Goal: Task Accomplishment & Management: Complete application form

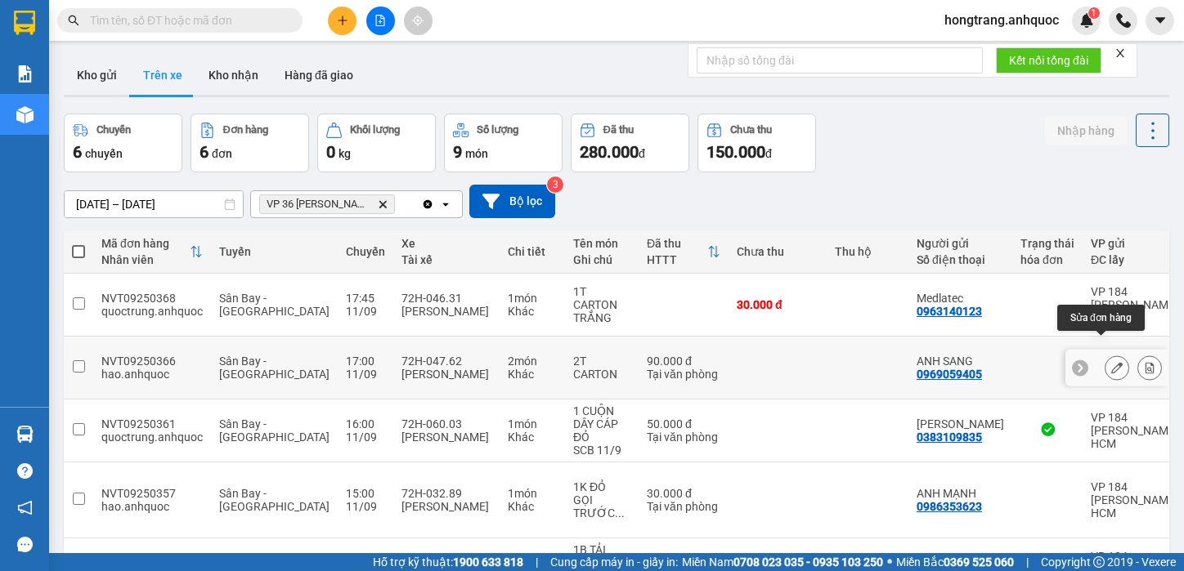
click at [1111, 362] on icon at bounding box center [1116, 367] width 11 height 11
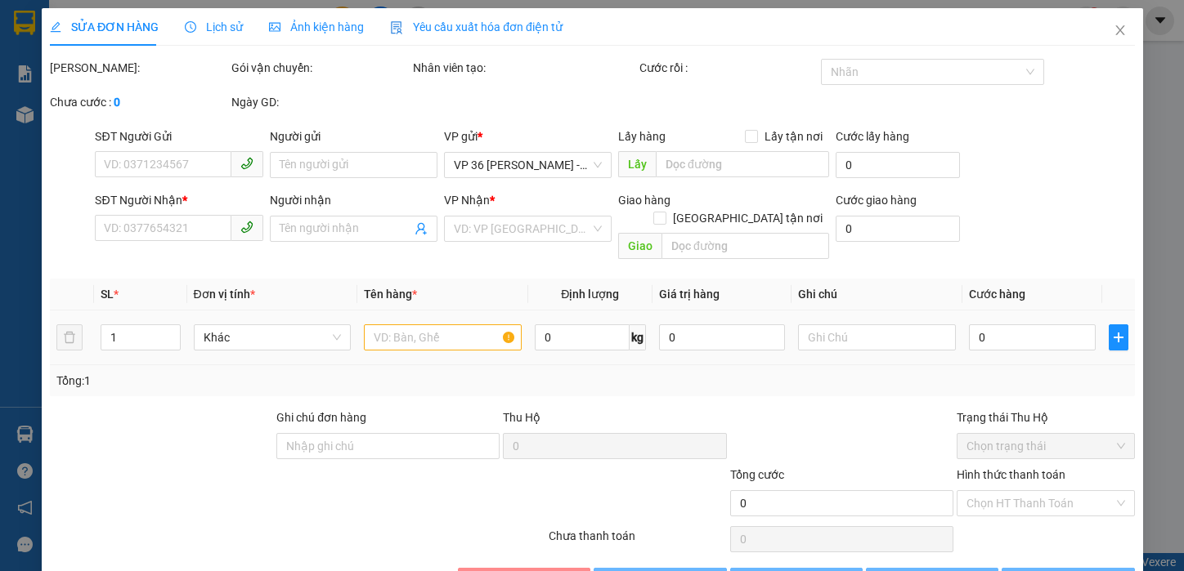
type input "0969059405"
type input "ANH SANG"
type input "0906779557"
type input "ANH TÂN"
type input "VPBR"
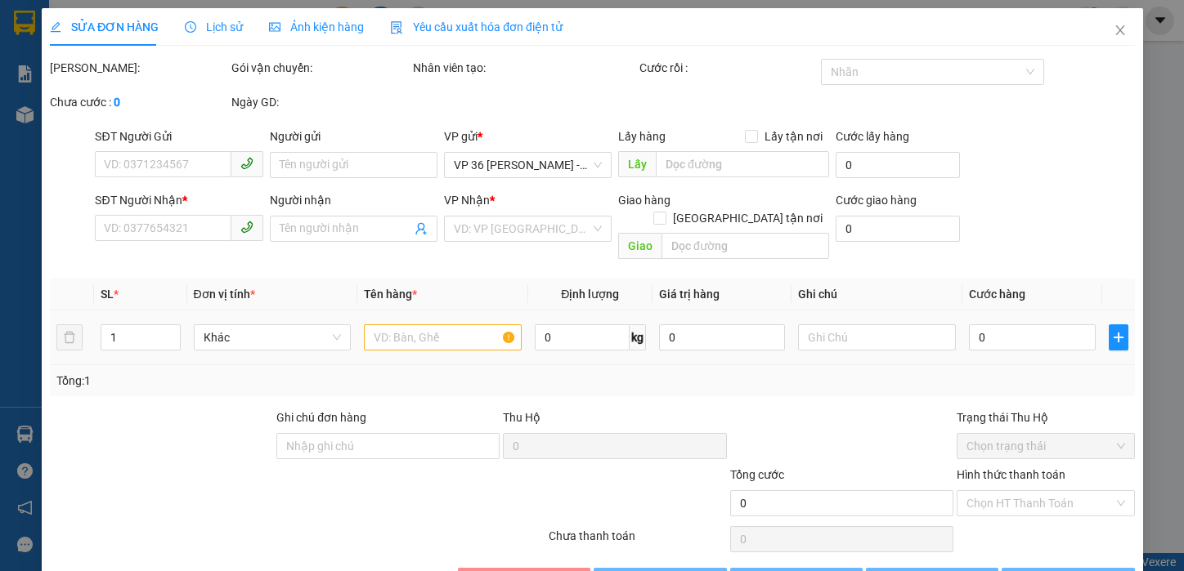
type input "TM 11/9 VP184 HẢO"
type input "90.000"
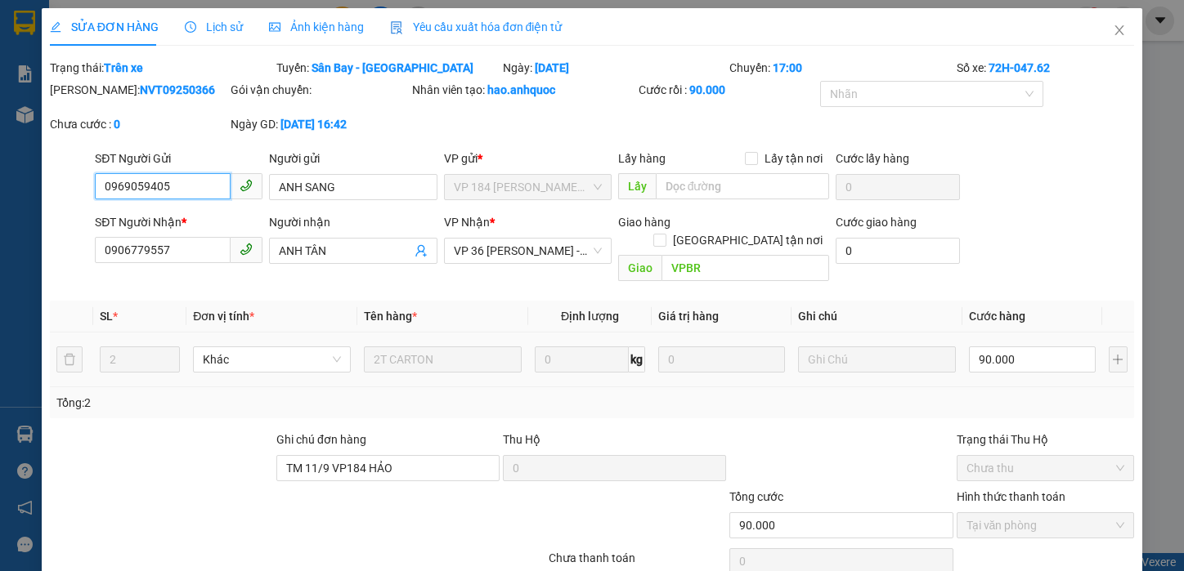
scroll to position [59, 0]
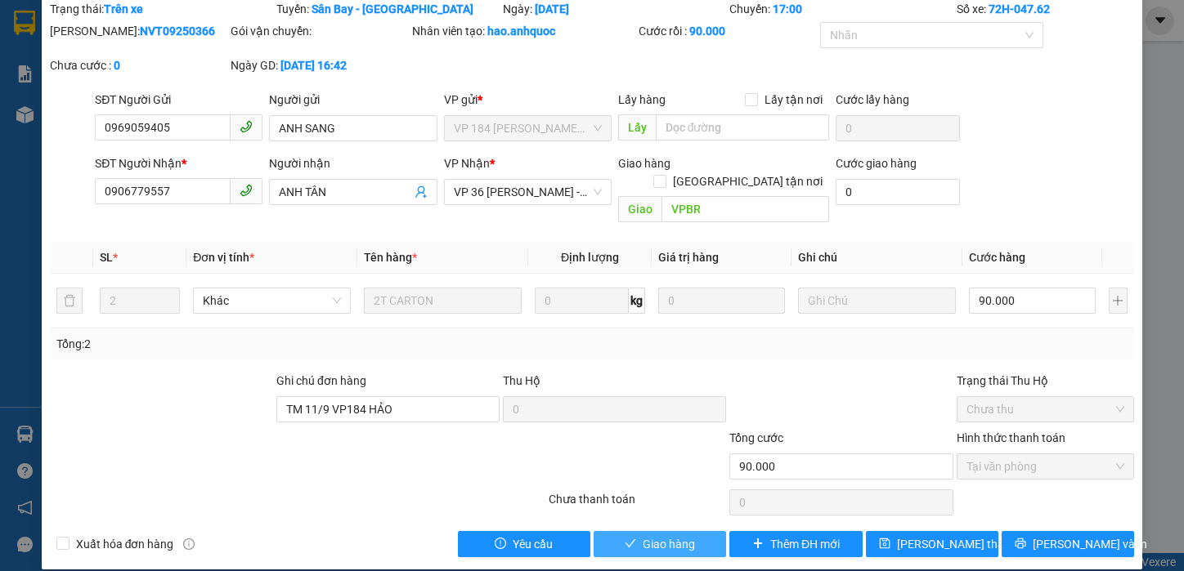
click at [656, 535] on span "Giao hàng" at bounding box center [669, 544] width 52 height 18
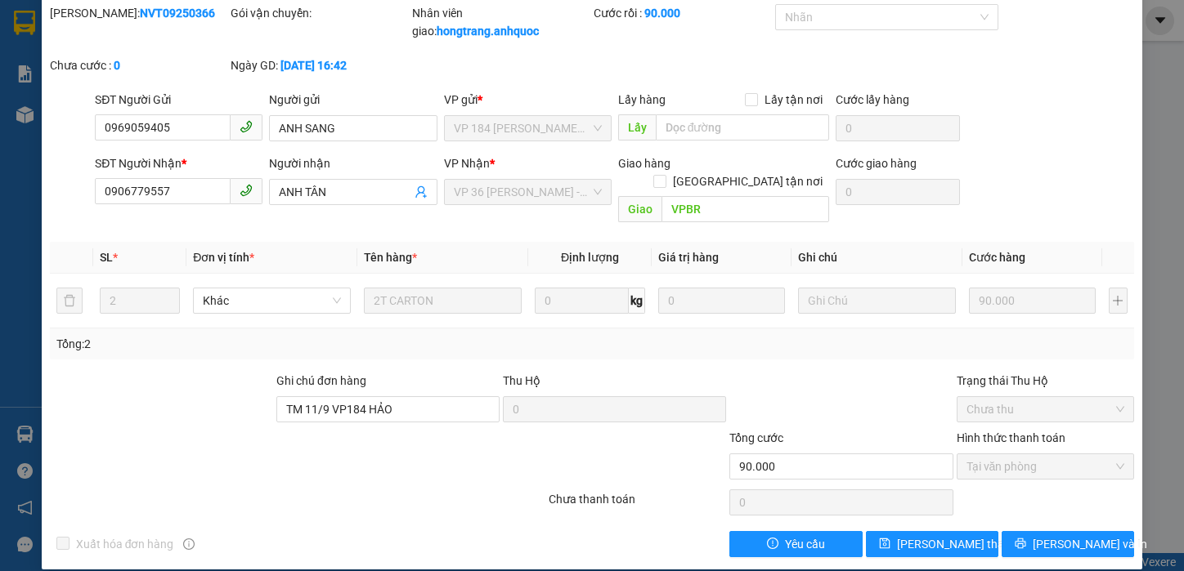
scroll to position [0, 0]
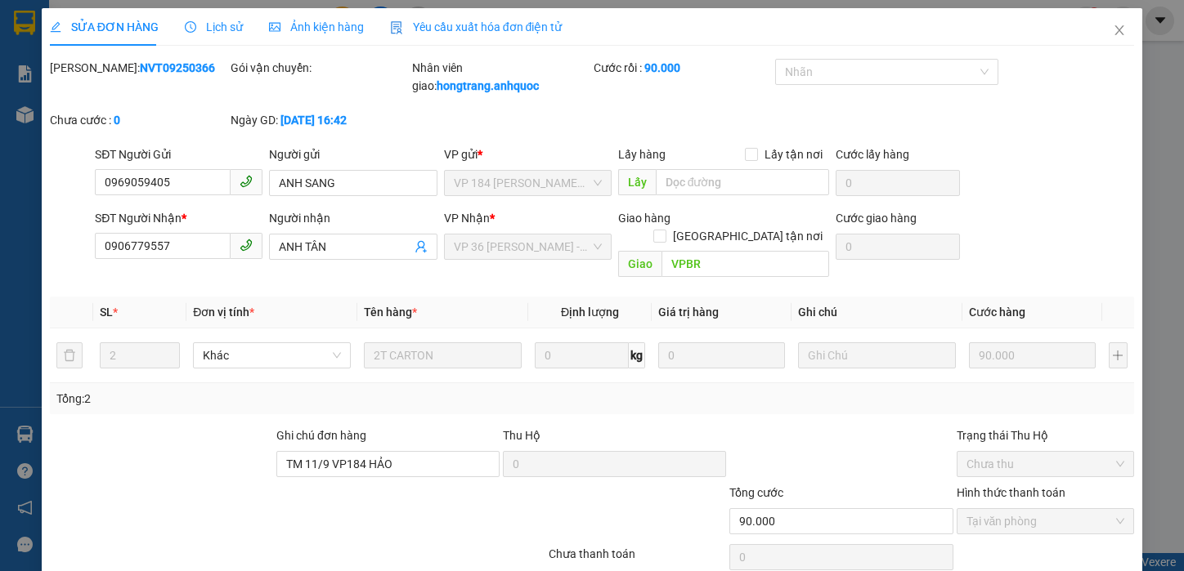
click at [1007, 119] on div "Mã ĐH: NVT09250366 Gói vận chuyển: Nhân viên giao: hongtrang.anhquoc Cước rồi :…" at bounding box center [592, 102] width 1088 height 87
click at [1113, 26] on icon "close" at bounding box center [1119, 30] width 13 height 13
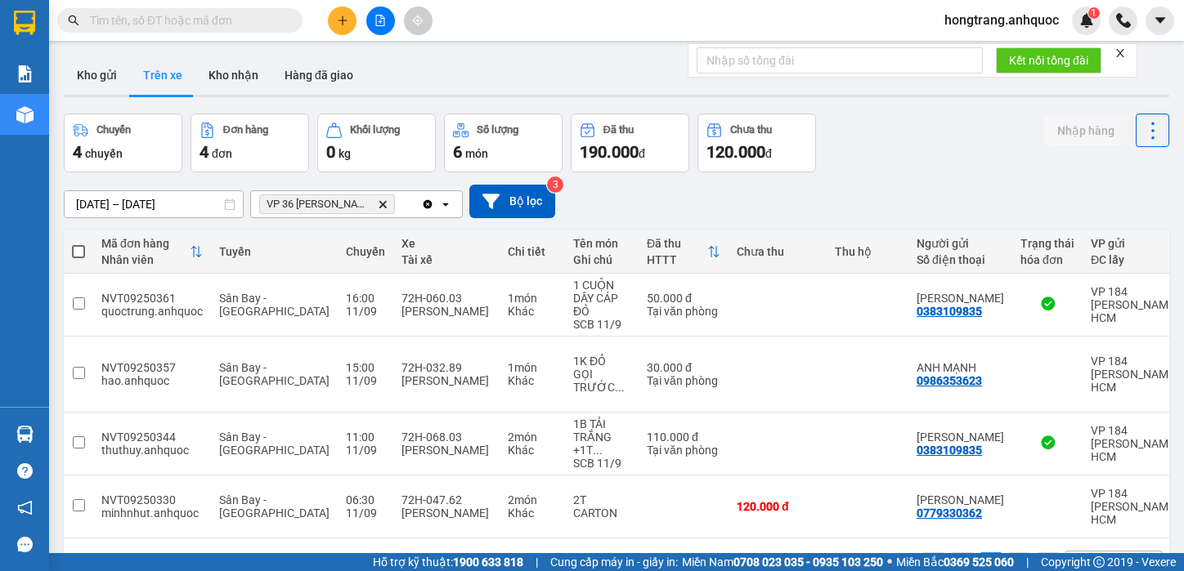
click at [145, 72] on button "Trên xe" at bounding box center [162, 75] width 65 height 39
click at [226, 67] on button "Kho nhận" at bounding box center [233, 75] width 76 height 39
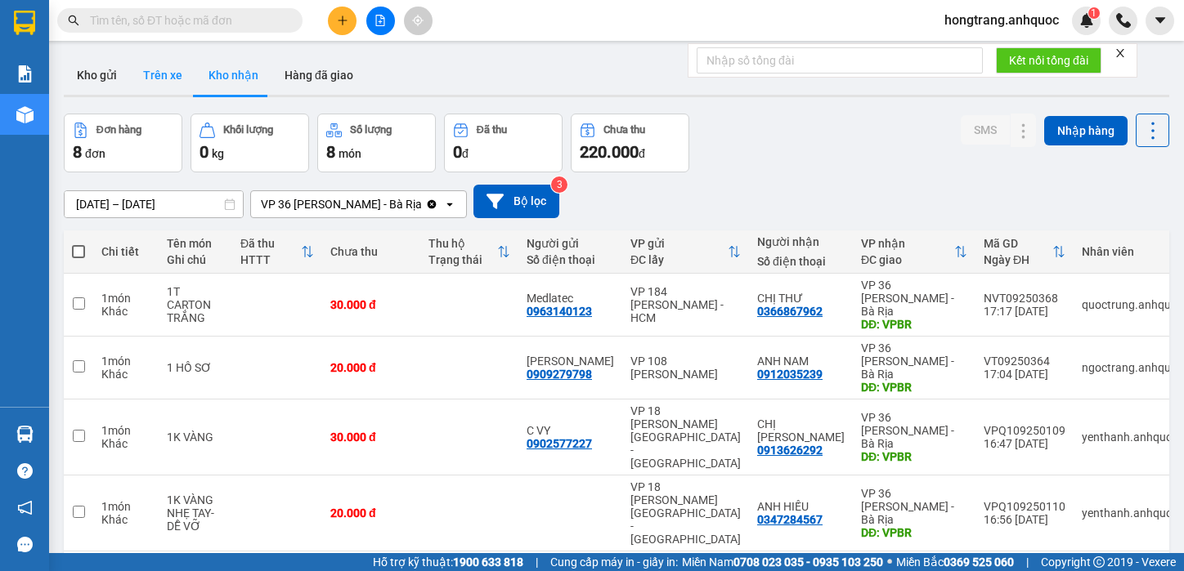
click at [165, 76] on button "Trên xe" at bounding box center [162, 75] width 65 height 39
type input "[DATE] – [DATE]"
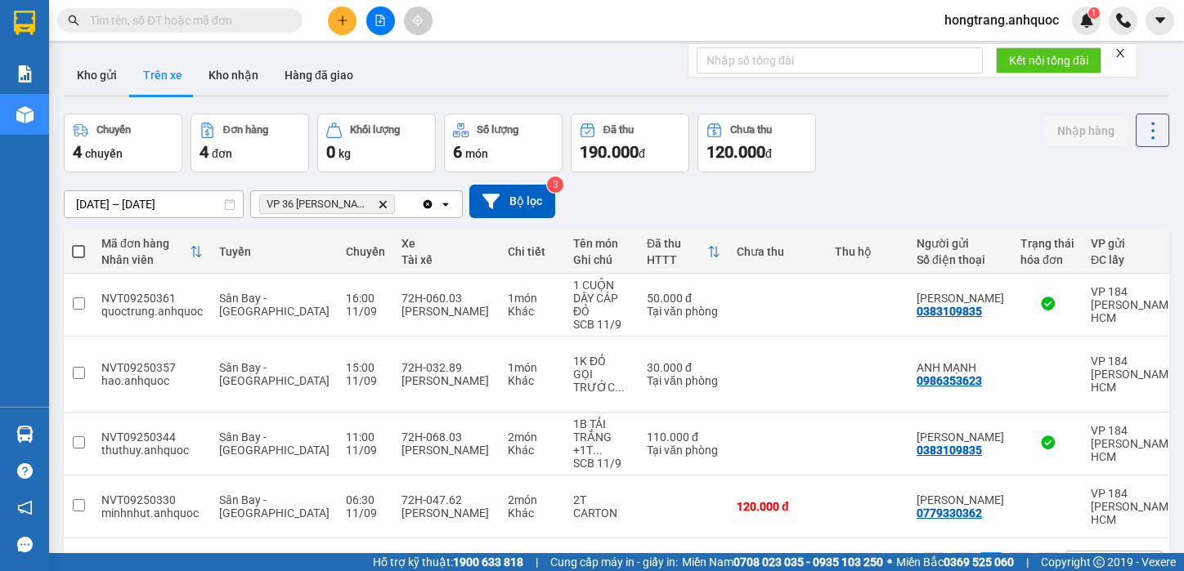
click at [174, 21] on input "text" at bounding box center [186, 20] width 193 height 18
paste input "NVT09250352"
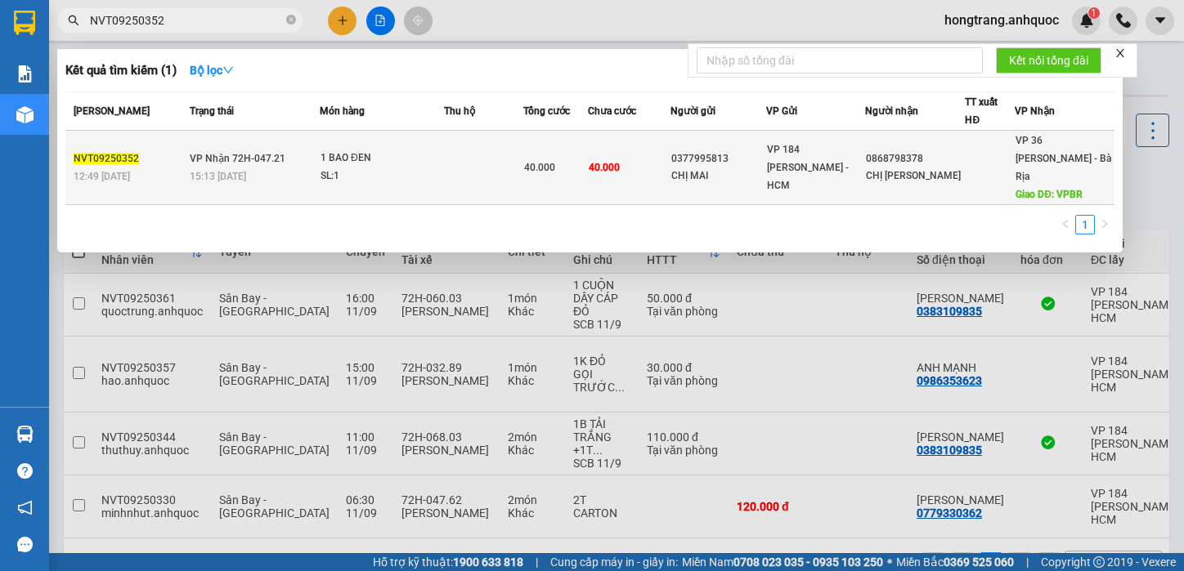
type input "NVT09250352"
click at [259, 157] on td "VP Nhận 72H-047.21 15:13 [DATE]" at bounding box center [253, 168] width 134 height 74
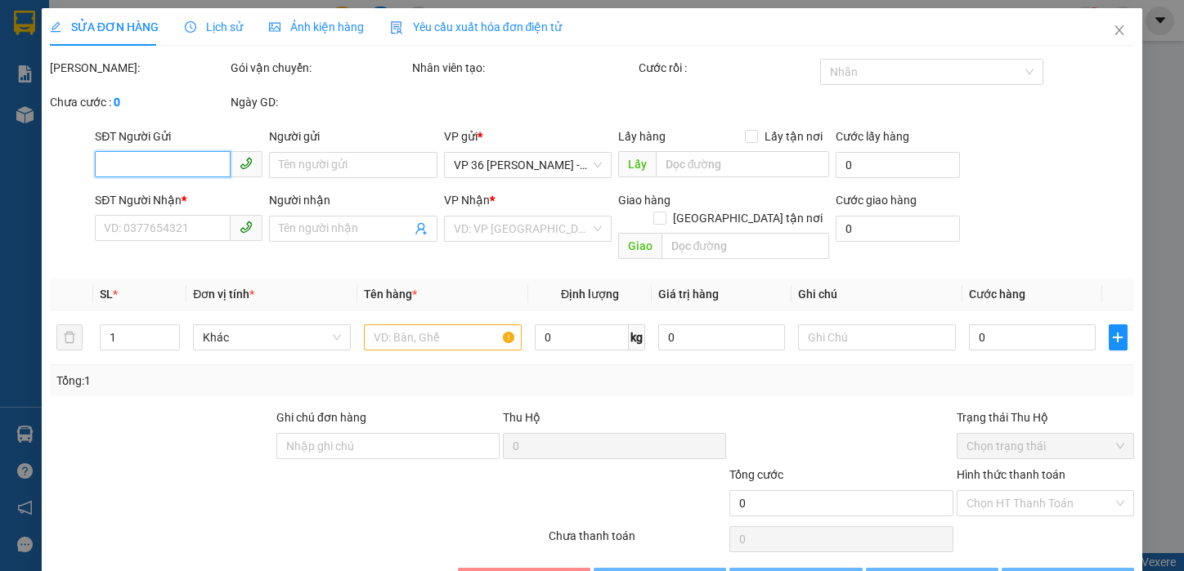
type input "0377995813"
type input "CHỊ MAI"
type input "0868798378"
type input "CHỊ [PERSON_NAME]"
type input "VPBR"
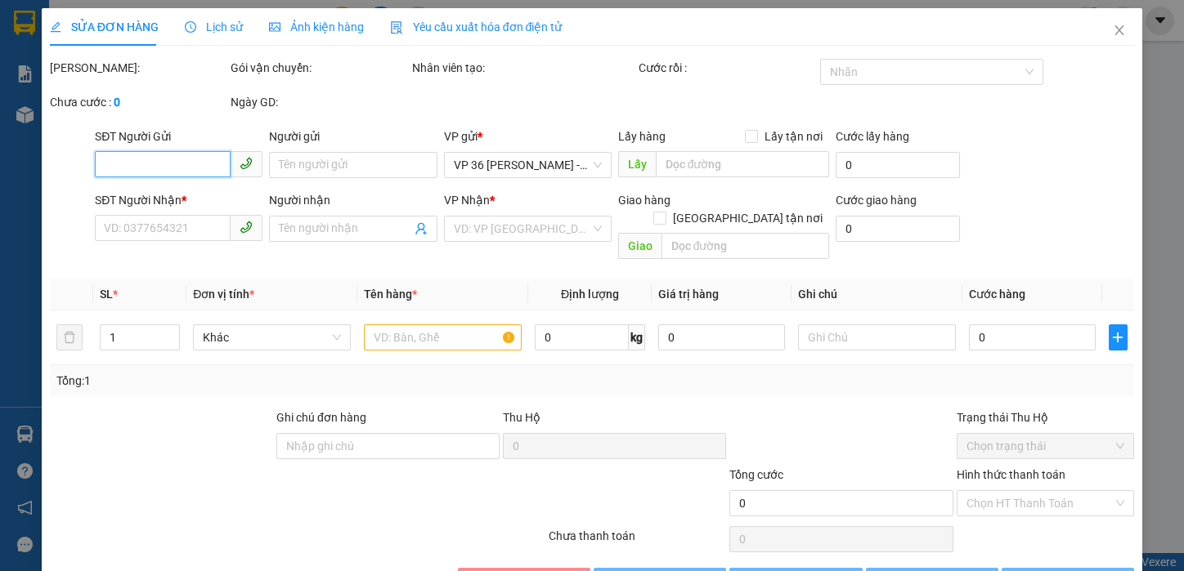
type input "40.000"
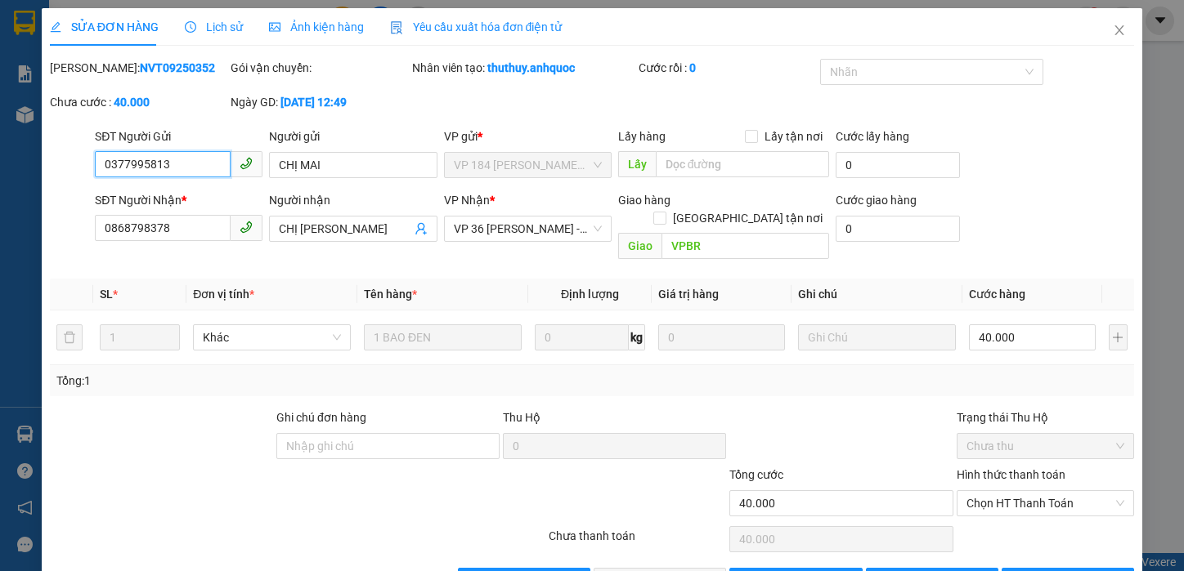
scroll to position [37, 0]
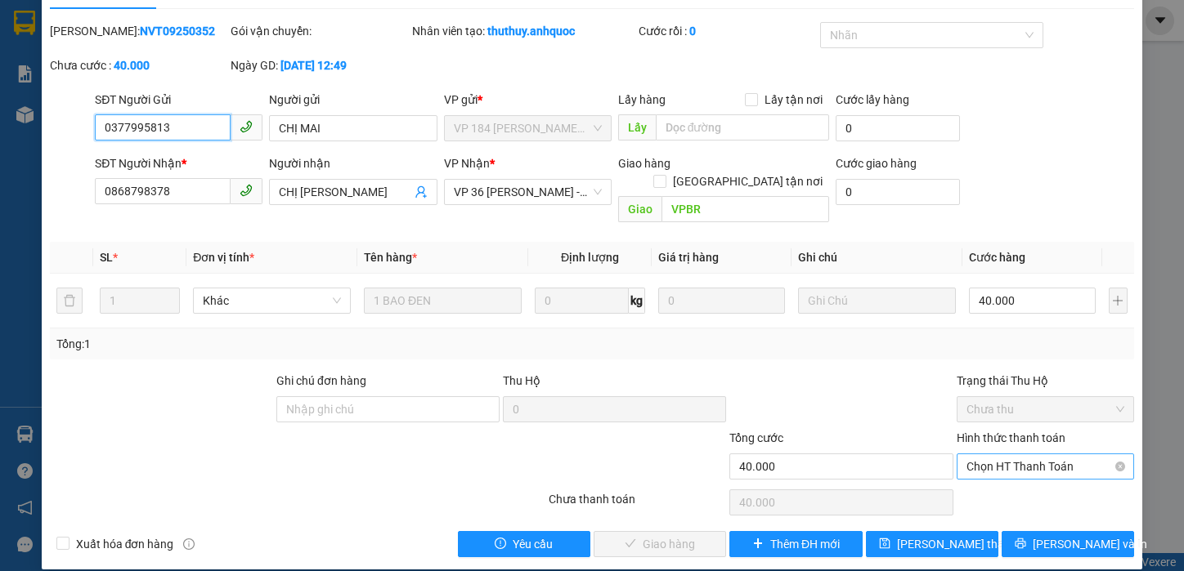
click at [975, 455] on span "Chọn HT Thanh Toán" at bounding box center [1045, 467] width 159 height 25
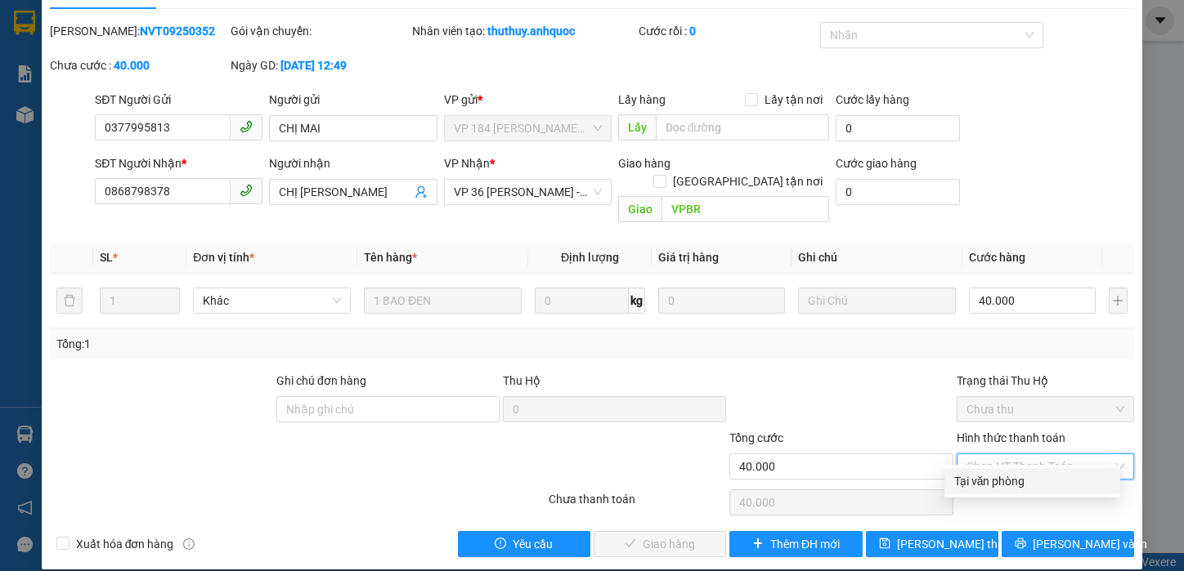
click at [982, 480] on div "Tại văn phòng" at bounding box center [1032, 481] width 156 height 18
type input "0"
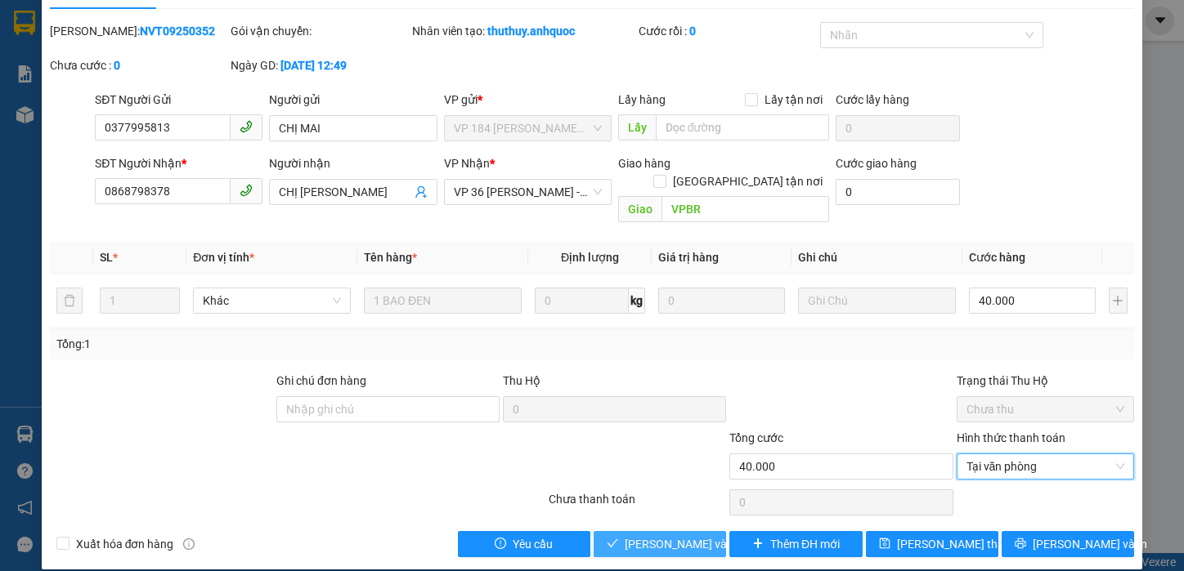
click at [652, 535] on span "[PERSON_NAME] và Giao hàng" at bounding box center [703, 544] width 157 height 18
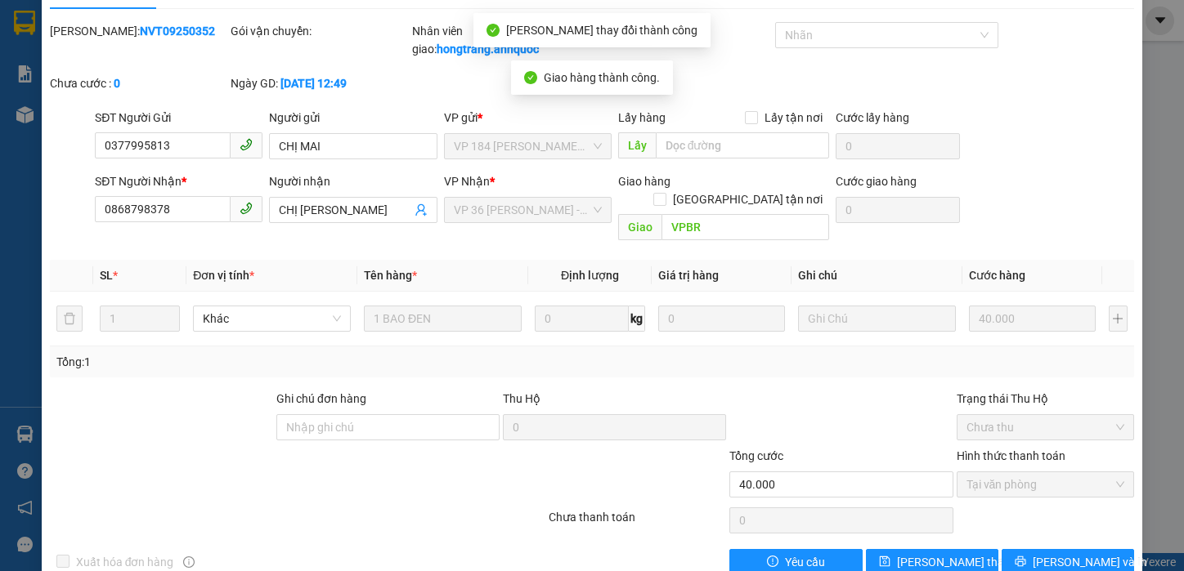
click at [120, 369] on div "Total Paid Fee 40.000 Total UnPaid Fee 0 Cash Collection Total Fee Mã ĐH: NVT09…" at bounding box center [592, 298] width 1085 height 553
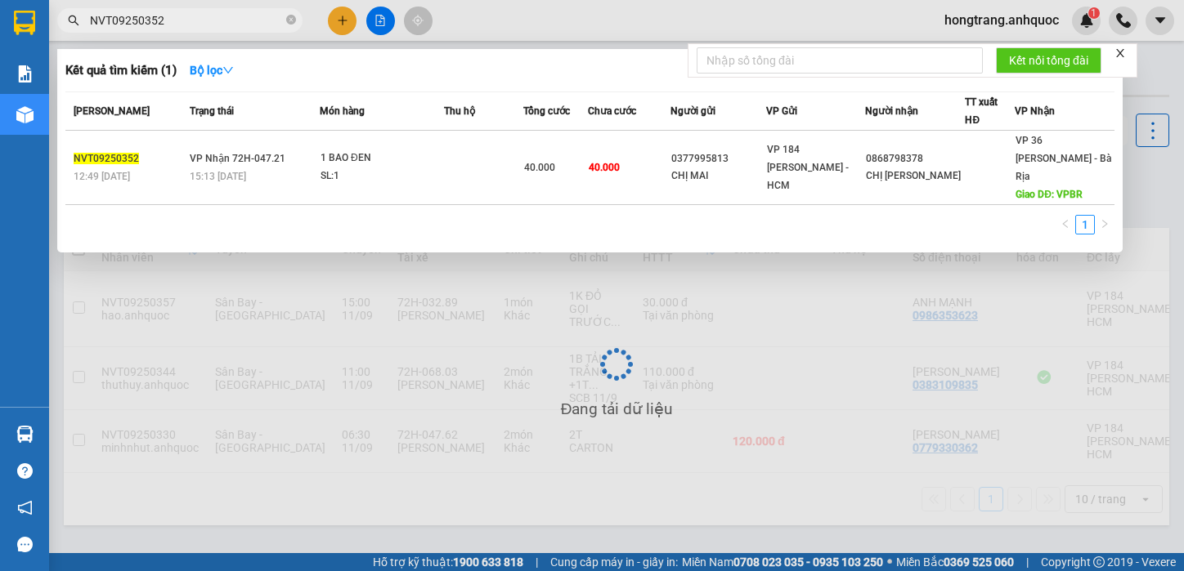
click at [146, 20] on input "NVT09250352" at bounding box center [186, 20] width 193 height 18
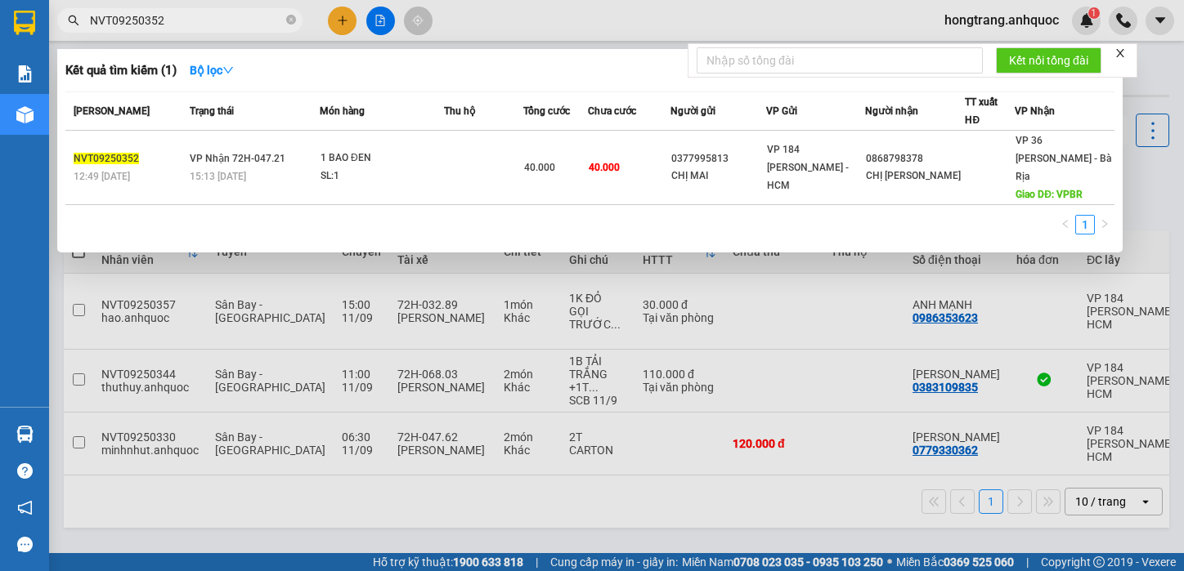
paste input "2"
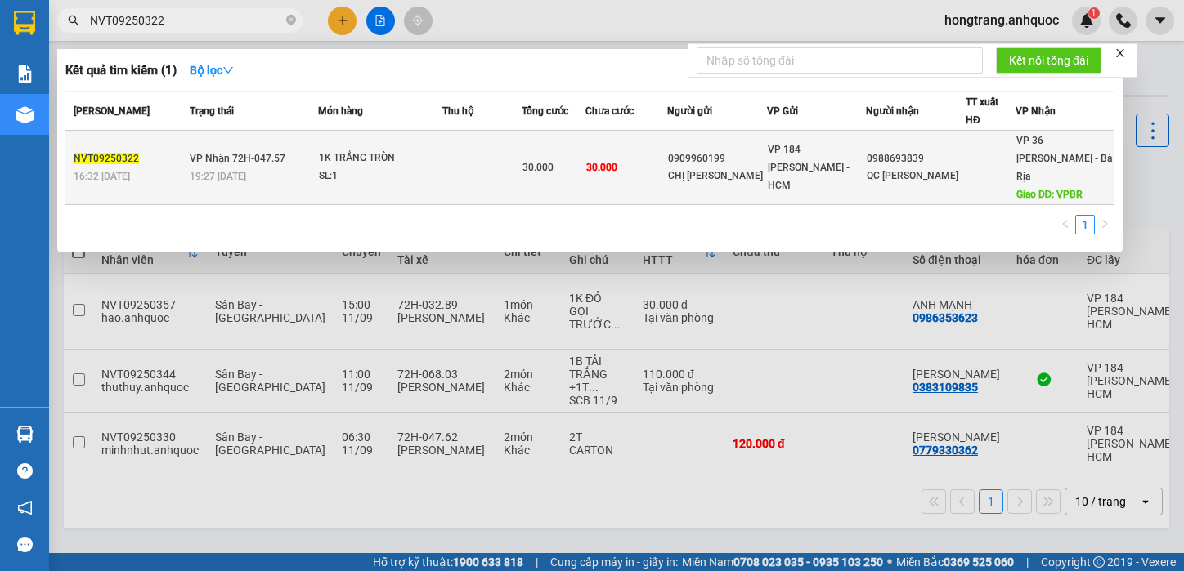
type input "NVT09250322"
click at [338, 156] on div "1K TRẮNG TRÒN" at bounding box center [380, 159] width 123 height 18
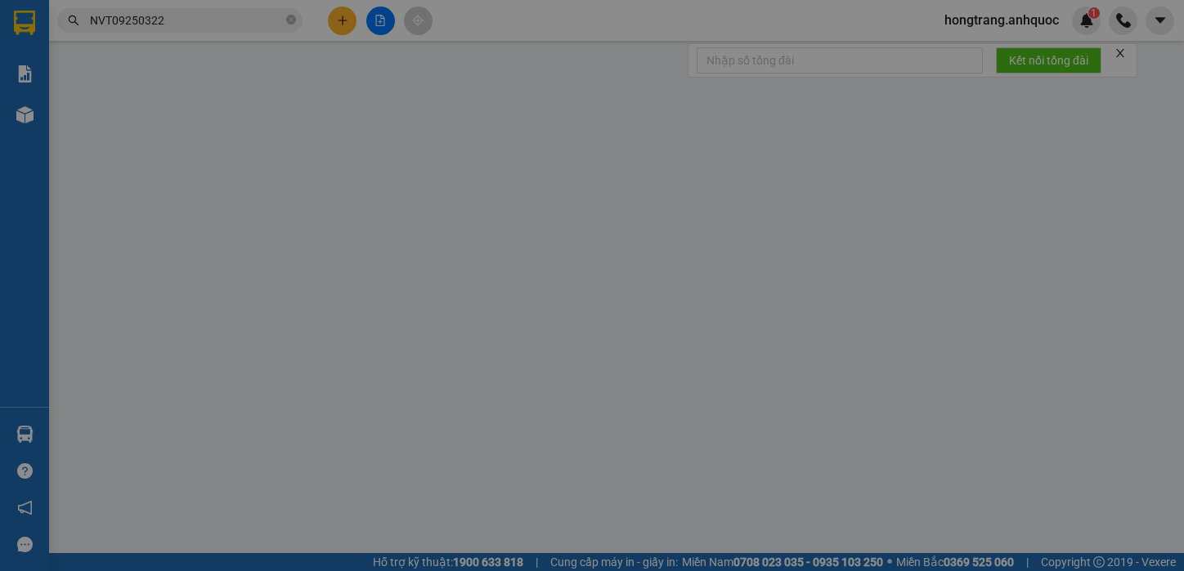
type input "0909960199"
type input "CHỊ [PERSON_NAME]"
type input "0988693839"
type input "QC [PERSON_NAME]"
type input "VPBR"
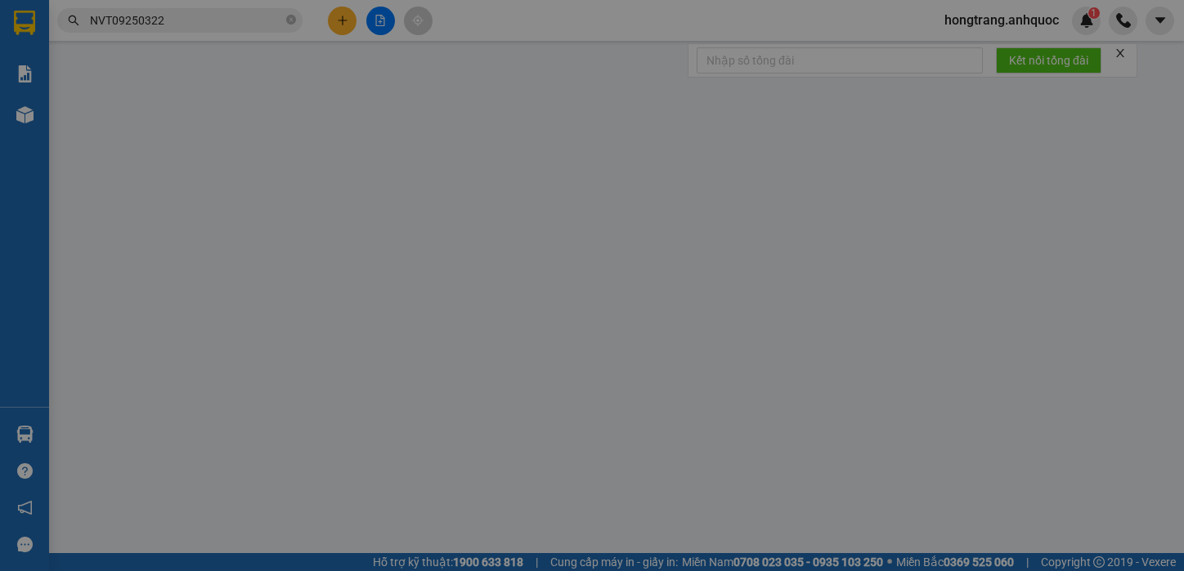
type input "30.000"
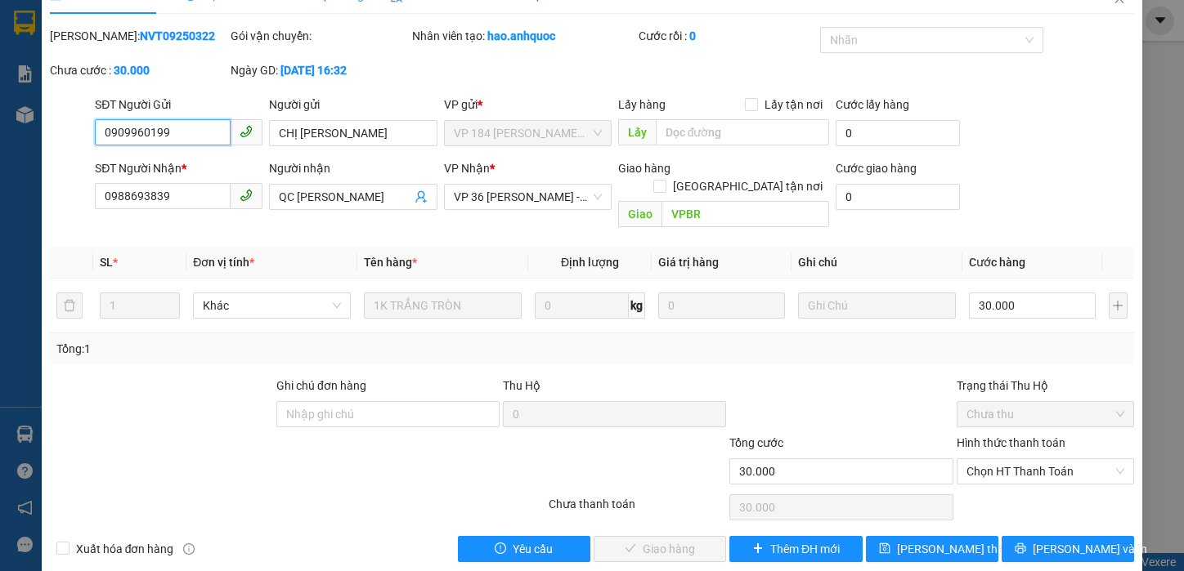
scroll to position [37, 0]
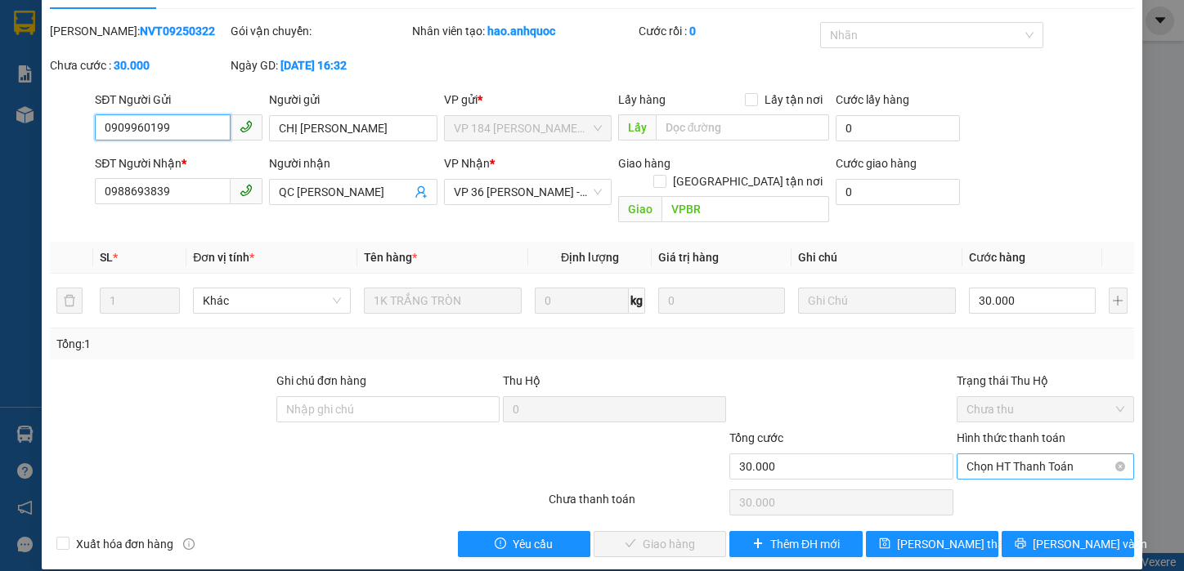
click at [1014, 455] on span "Chọn HT Thanh Toán" at bounding box center [1045, 467] width 159 height 25
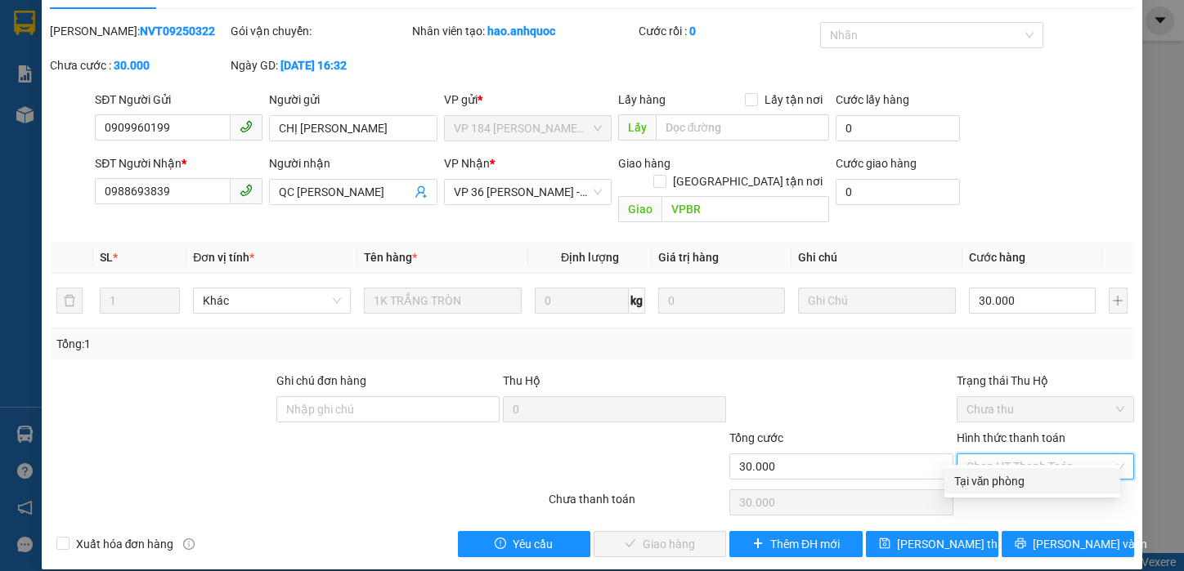
click at [996, 479] on div "Tại văn phòng" at bounding box center [1032, 481] width 156 height 18
type input "0"
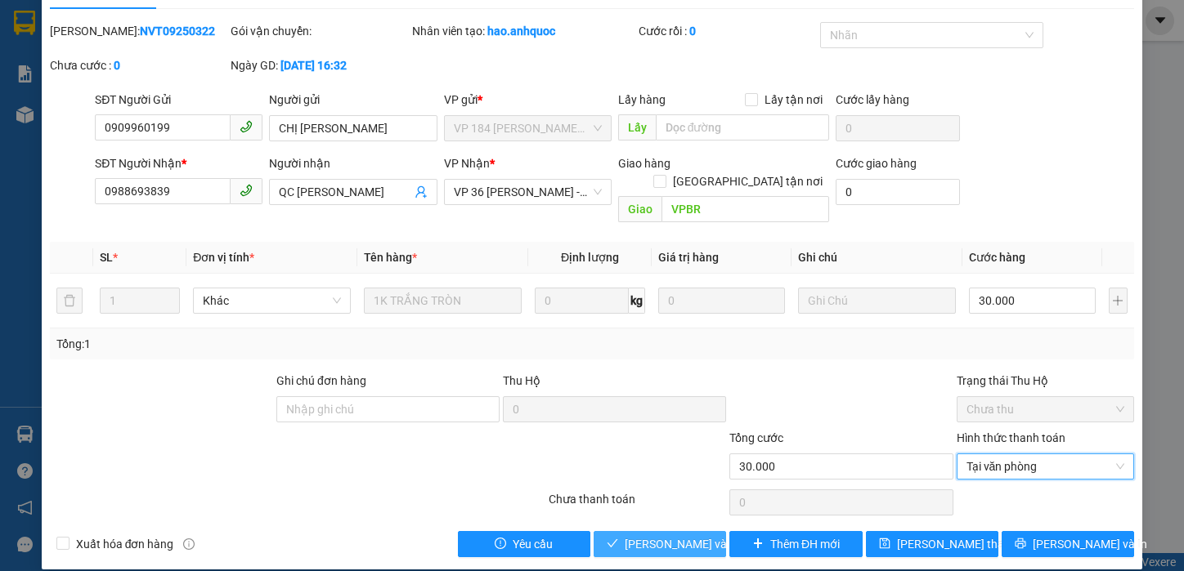
click at [664, 535] on span "[PERSON_NAME] và Giao hàng" at bounding box center [703, 544] width 157 height 18
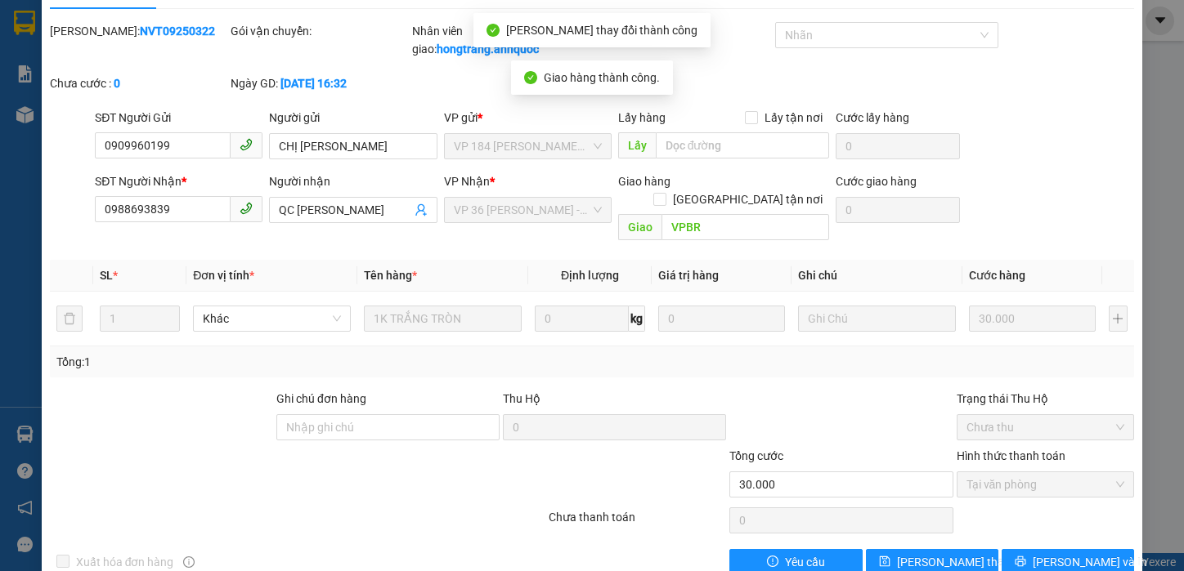
click at [110, 405] on div at bounding box center [161, 418] width 226 height 57
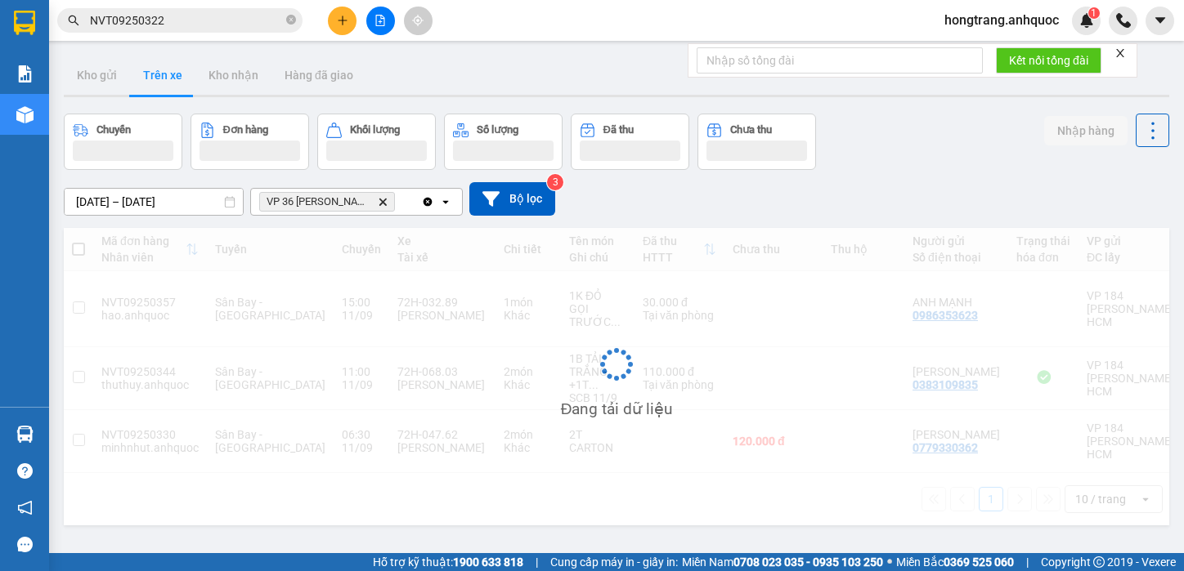
click at [134, 11] on input "NVT09250322" at bounding box center [186, 20] width 193 height 18
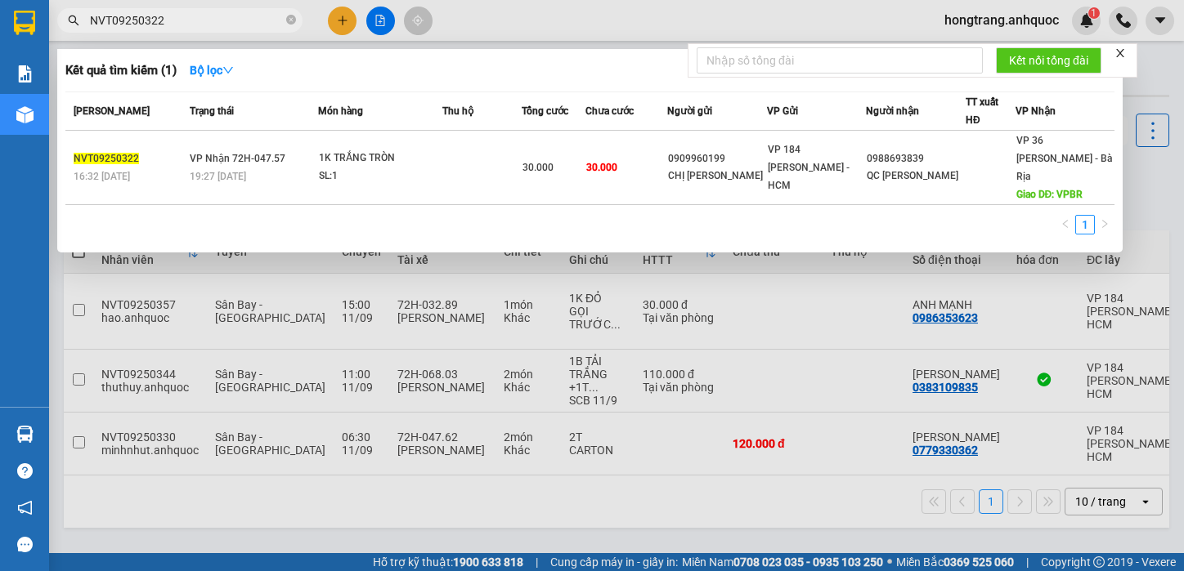
click at [134, 11] on input "NVT09250322" at bounding box center [186, 20] width 193 height 18
paste input "VPQ109250108"
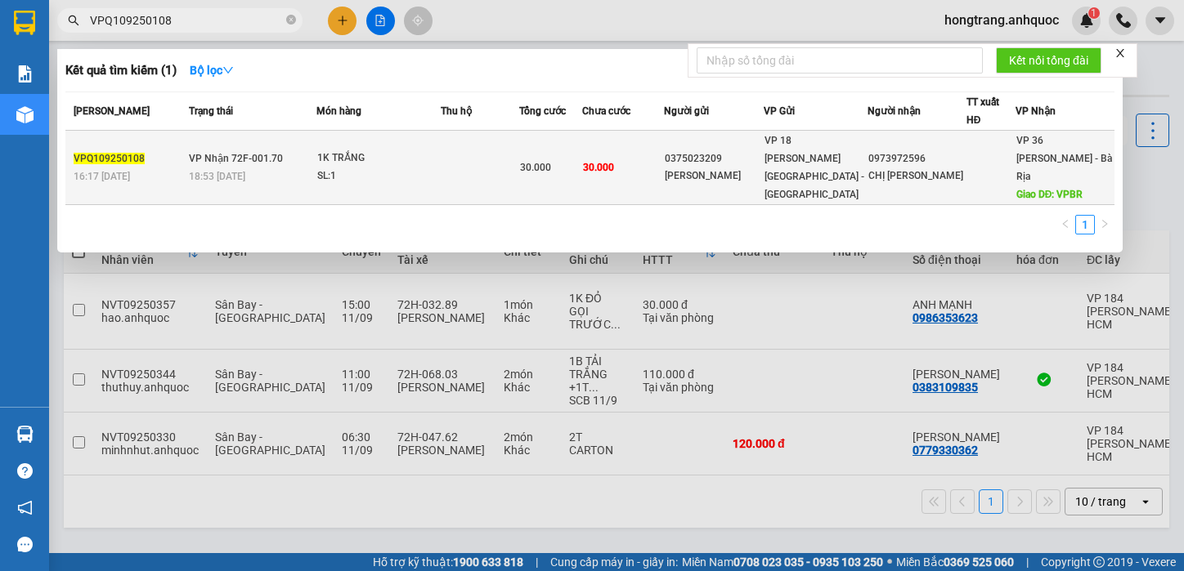
type input "VPQ109250108"
click at [258, 155] on span "VP Nhận 72F-001.70" at bounding box center [236, 158] width 94 height 11
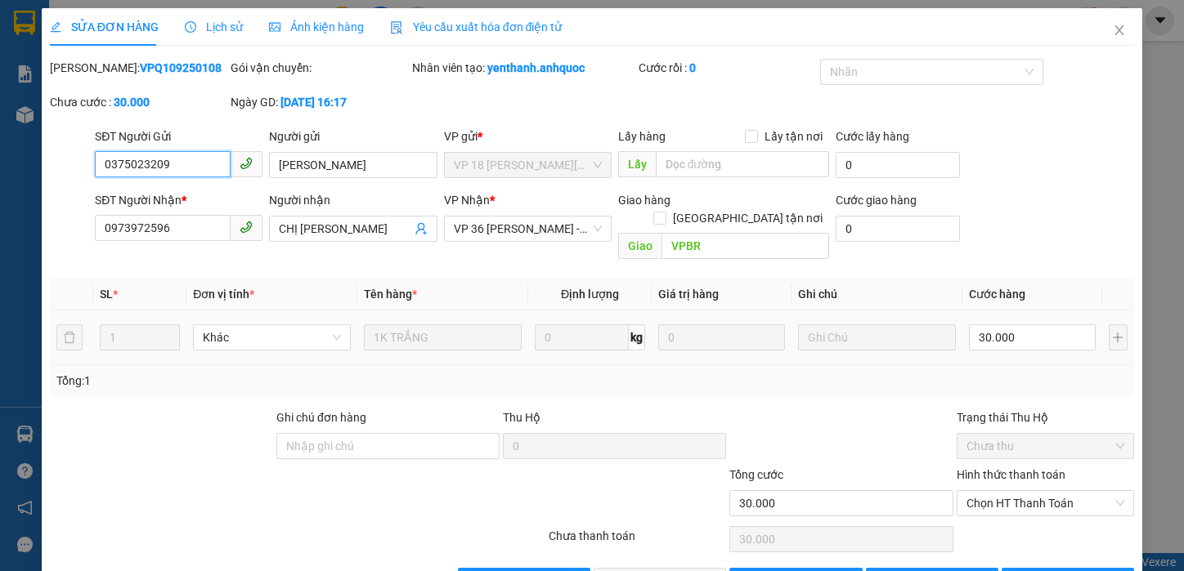
scroll to position [37, 0]
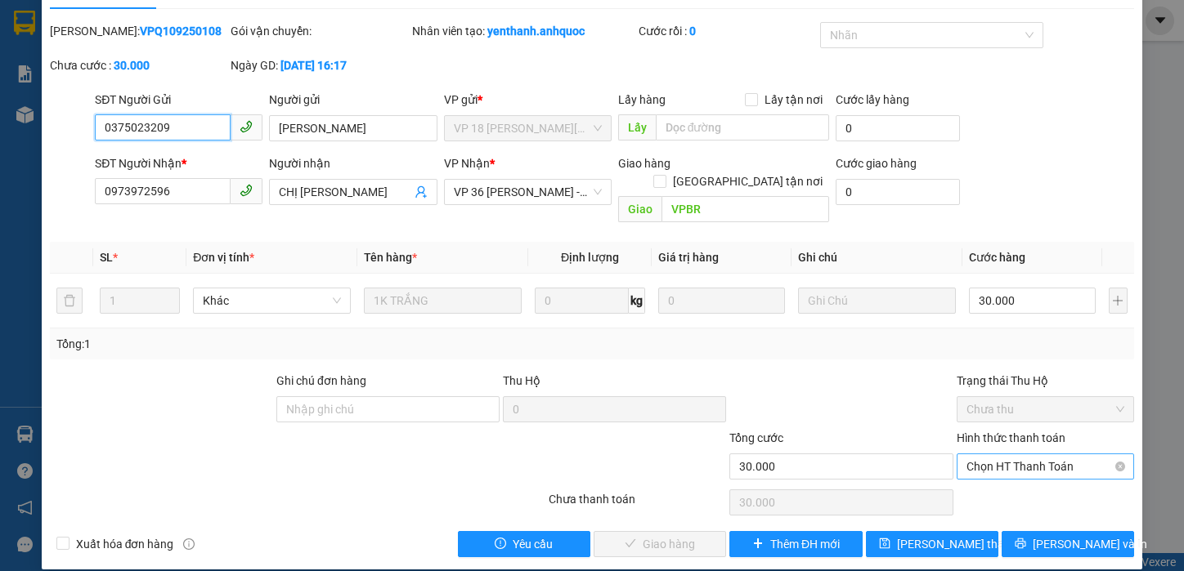
click at [983, 455] on span "Chọn HT Thanh Toán" at bounding box center [1045, 467] width 159 height 25
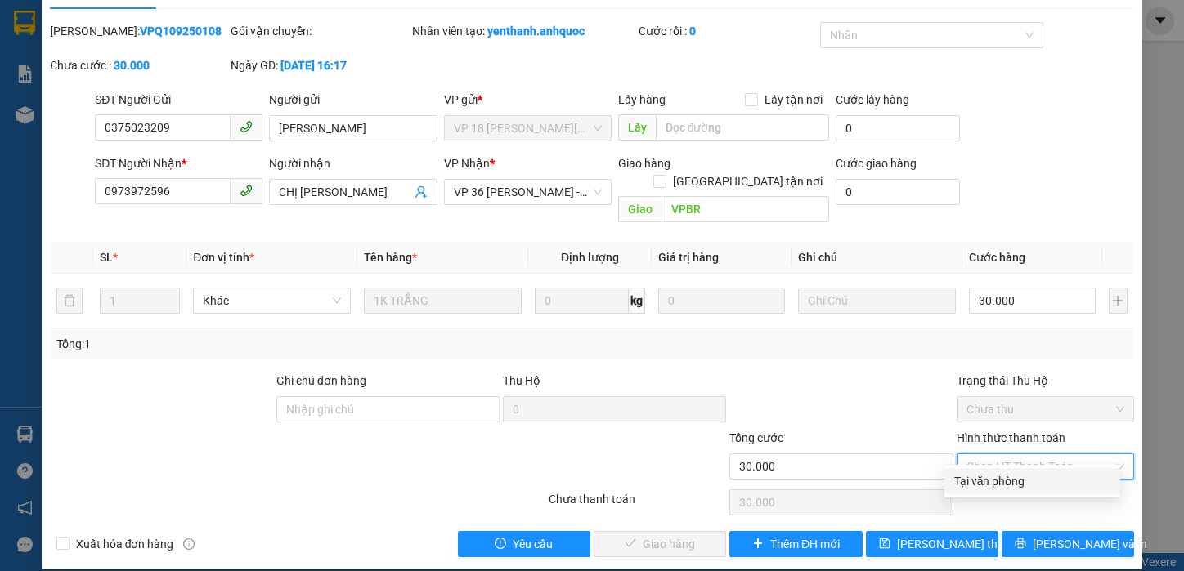
click at [986, 490] on div "Tại văn phòng" at bounding box center [1032, 481] width 176 height 26
type input "0"
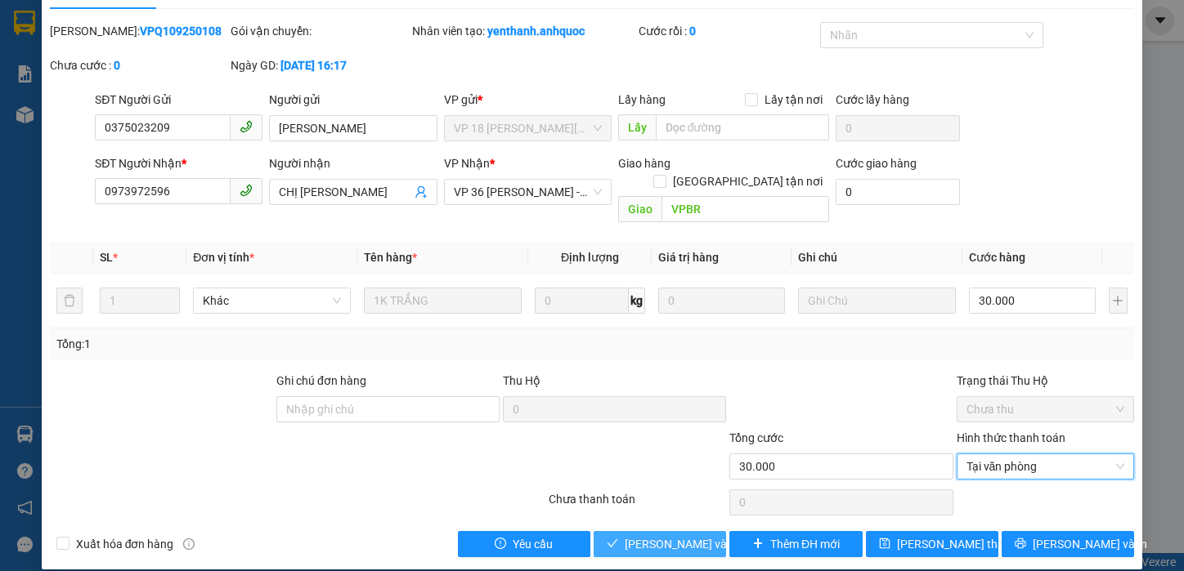
click at [625, 535] on span "[PERSON_NAME] và Giao hàng" at bounding box center [703, 544] width 157 height 18
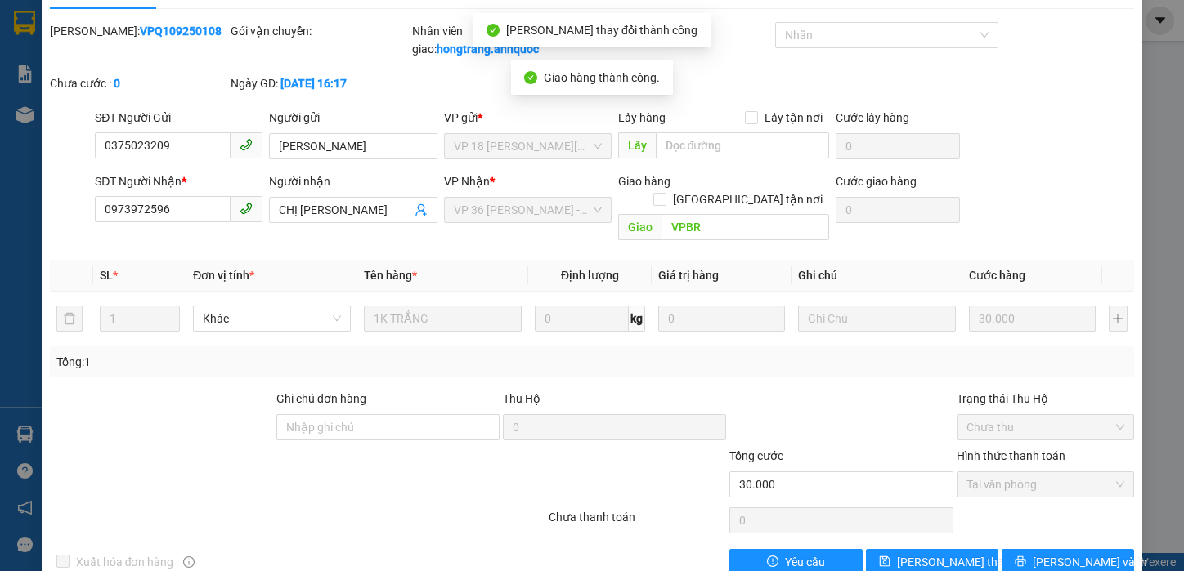
click at [68, 447] on div at bounding box center [206, 475] width 317 height 57
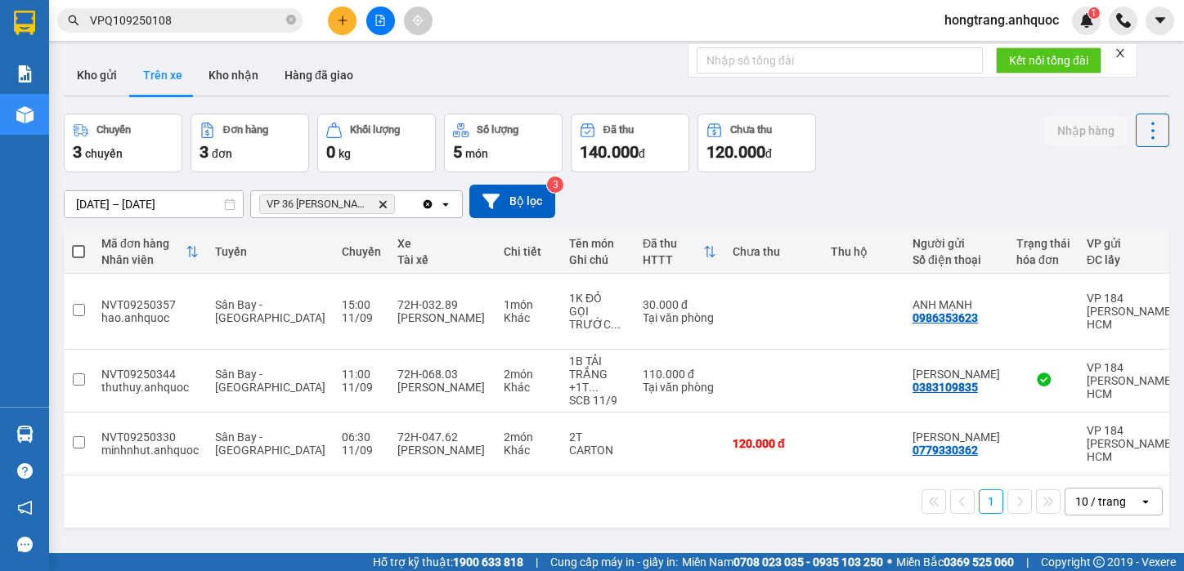
click at [115, 13] on input "VPQ109250108" at bounding box center [186, 20] width 193 height 18
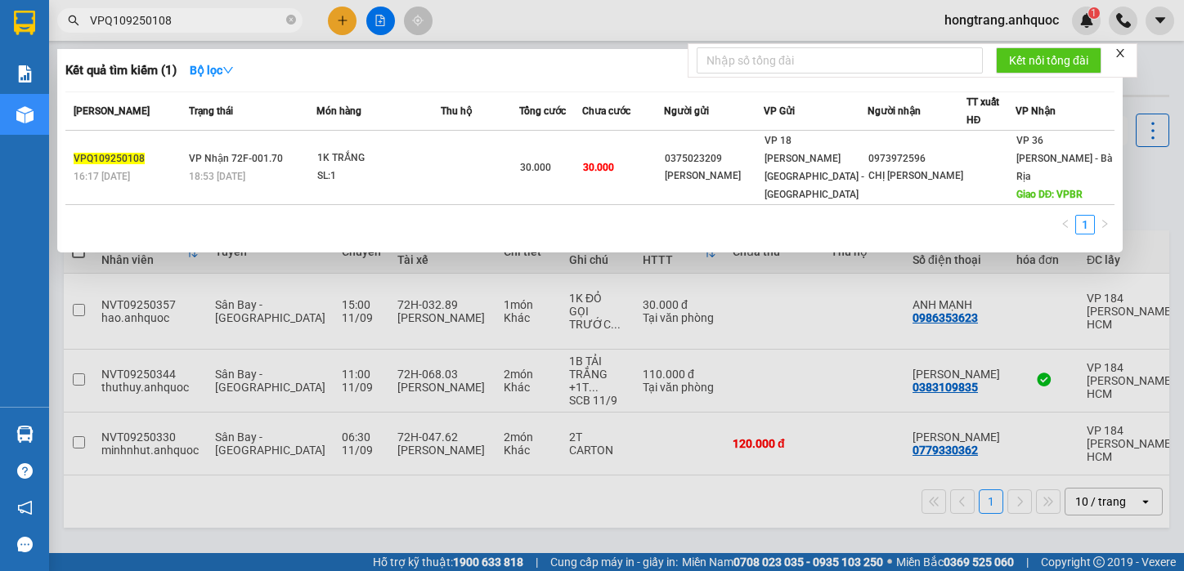
click at [115, 13] on input "VPQ109250108" at bounding box center [186, 20] width 193 height 18
paste input "7"
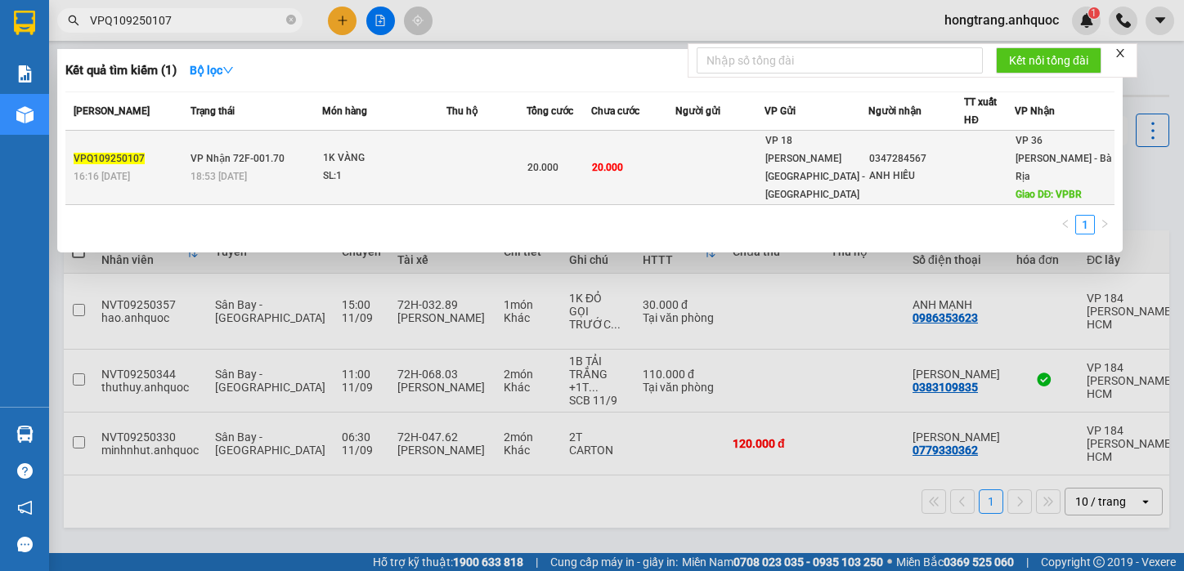
type input "VPQ109250107"
click at [266, 153] on span "VP Nhận 72F-001.70" at bounding box center [237, 158] width 94 height 11
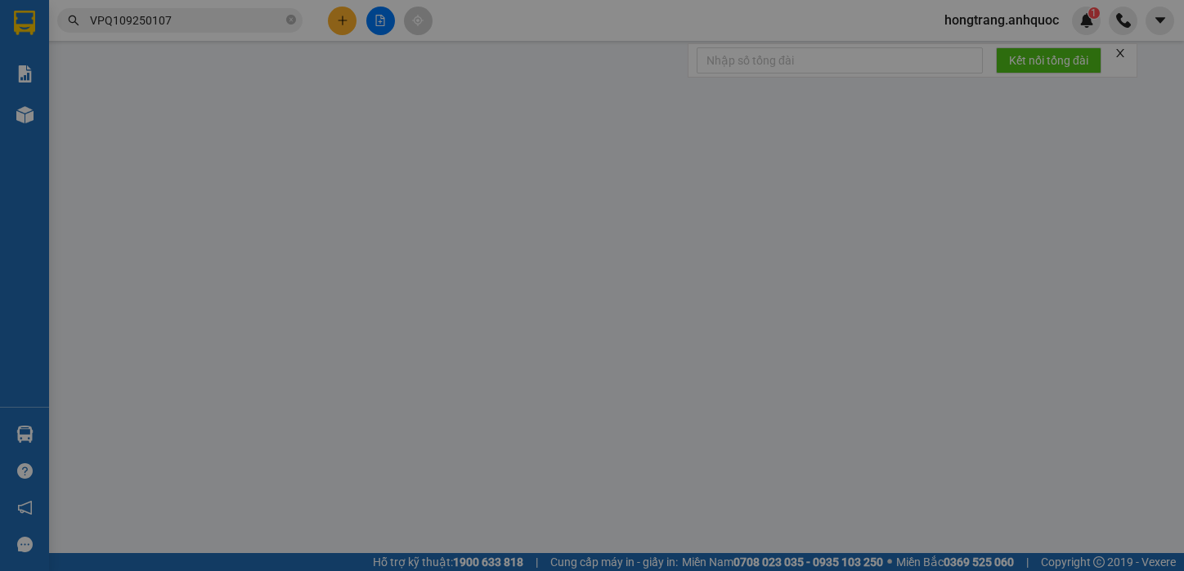
type input "0347284567"
type input "ANH HIẾU"
type input "VPBR"
type input "20.000"
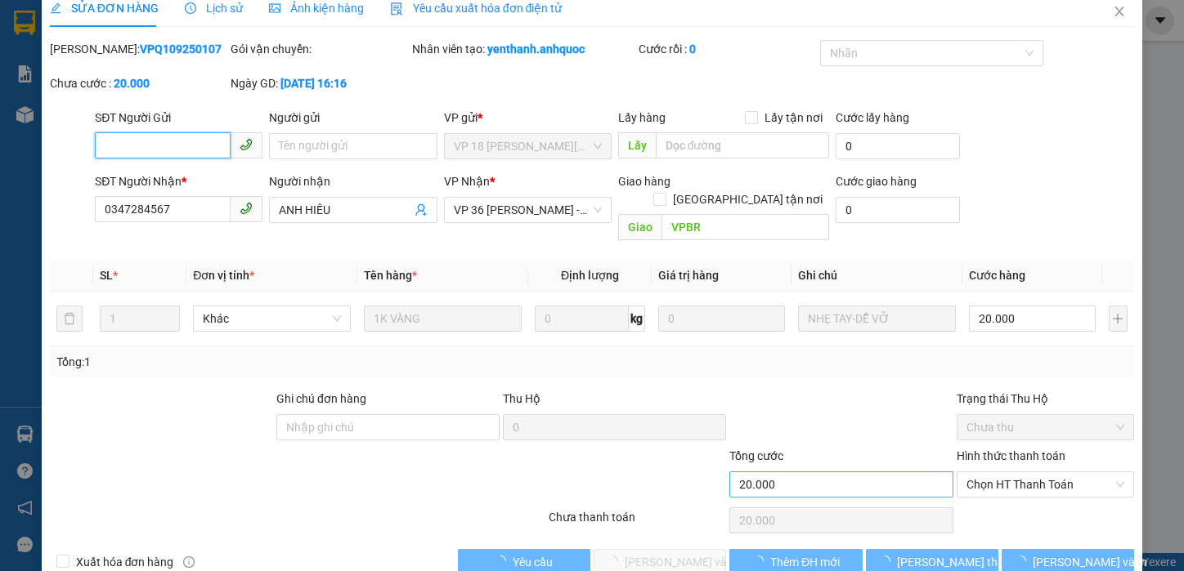
scroll to position [37, 0]
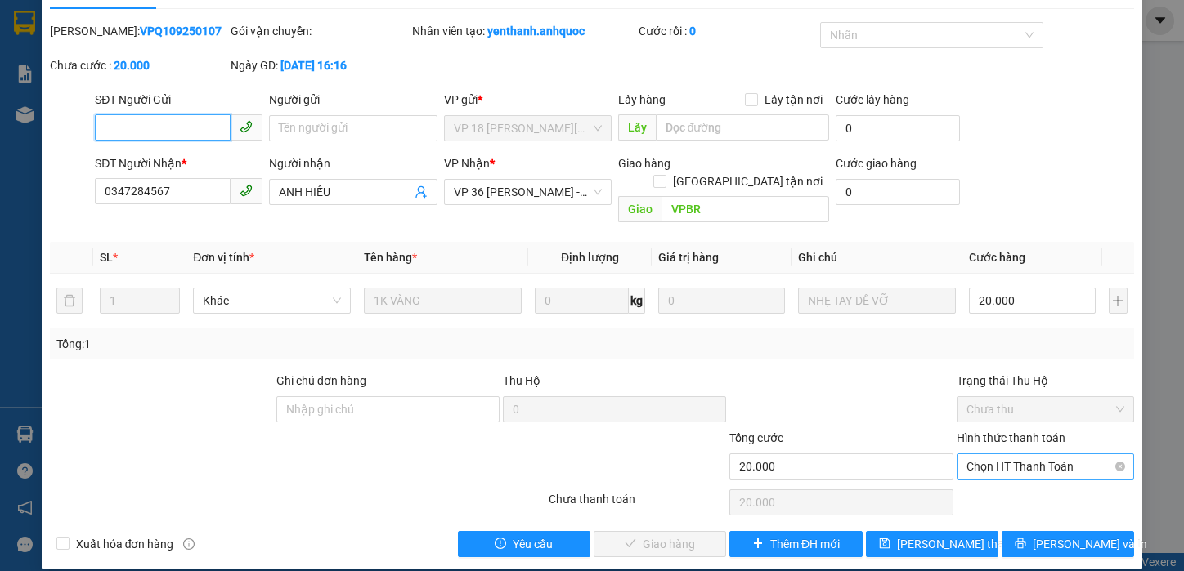
click at [975, 455] on span "Chọn HT Thanh Toán" at bounding box center [1045, 467] width 159 height 25
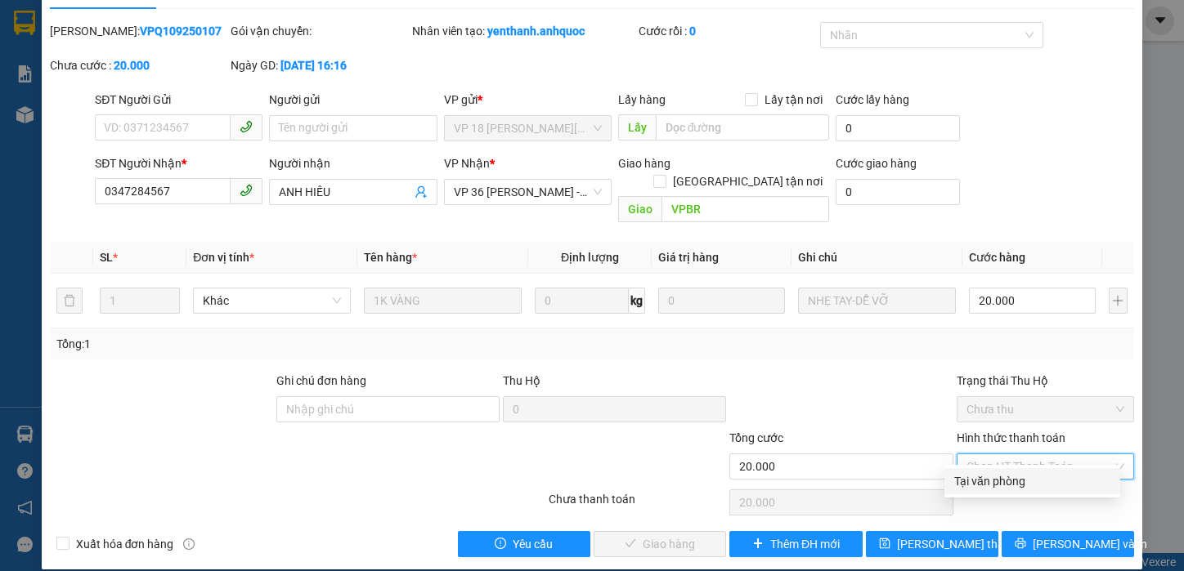
click at [977, 479] on div "Tại văn phòng" at bounding box center [1032, 481] width 156 height 18
type input "0"
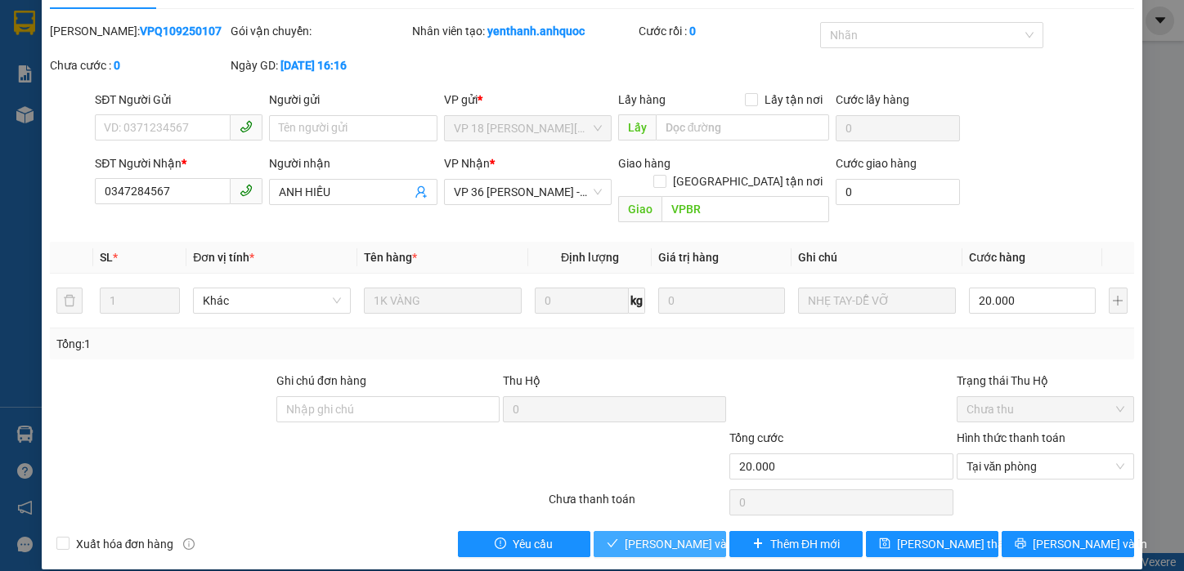
click at [651, 535] on span "[PERSON_NAME] và Giao hàng" at bounding box center [703, 544] width 157 height 18
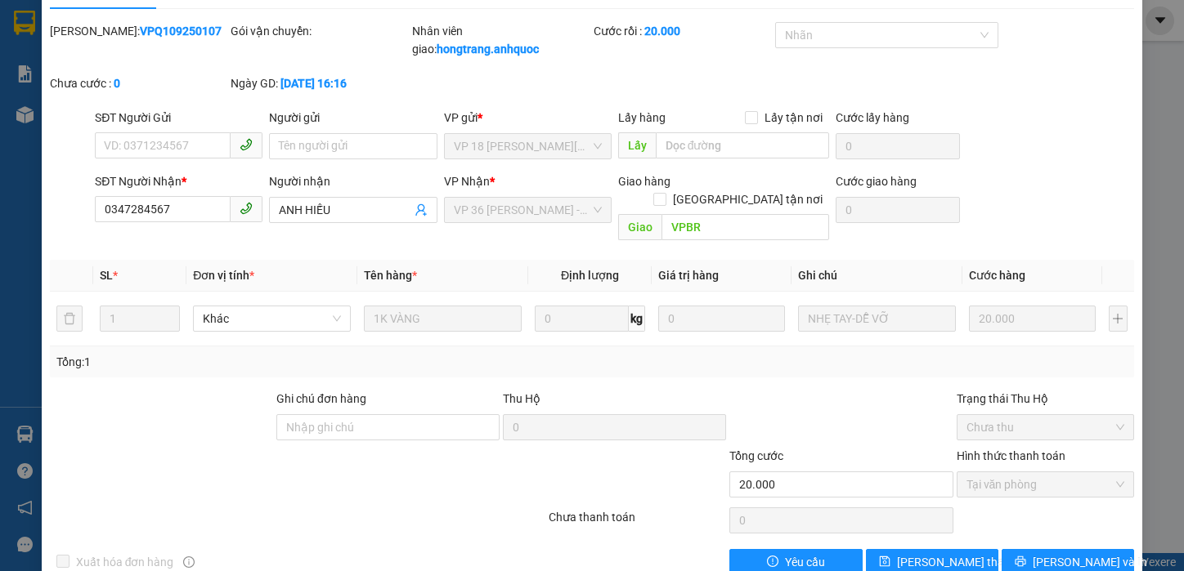
drag, startPoint x: 76, startPoint y: 389, endPoint x: 122, endPoint y: 237, distance: 158.8
click at [77, 390] on div at bounding box center [161, 418] width 226 height 57
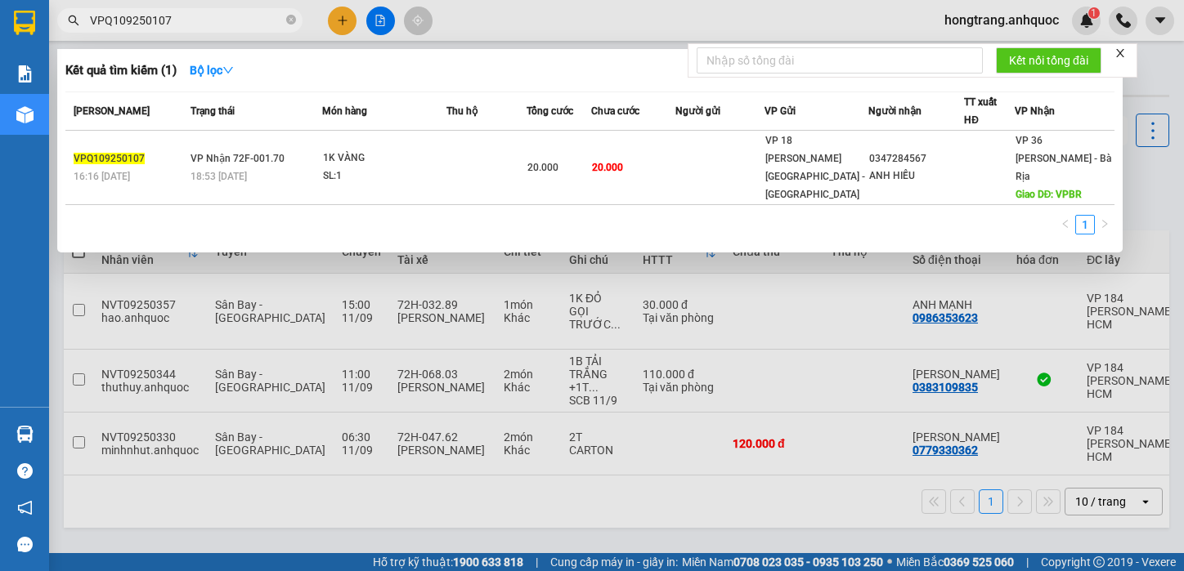
click at [140, 11] on input "VPQ109250107" at bounding box center [186, 20] width 193 height 18
paste input "10"
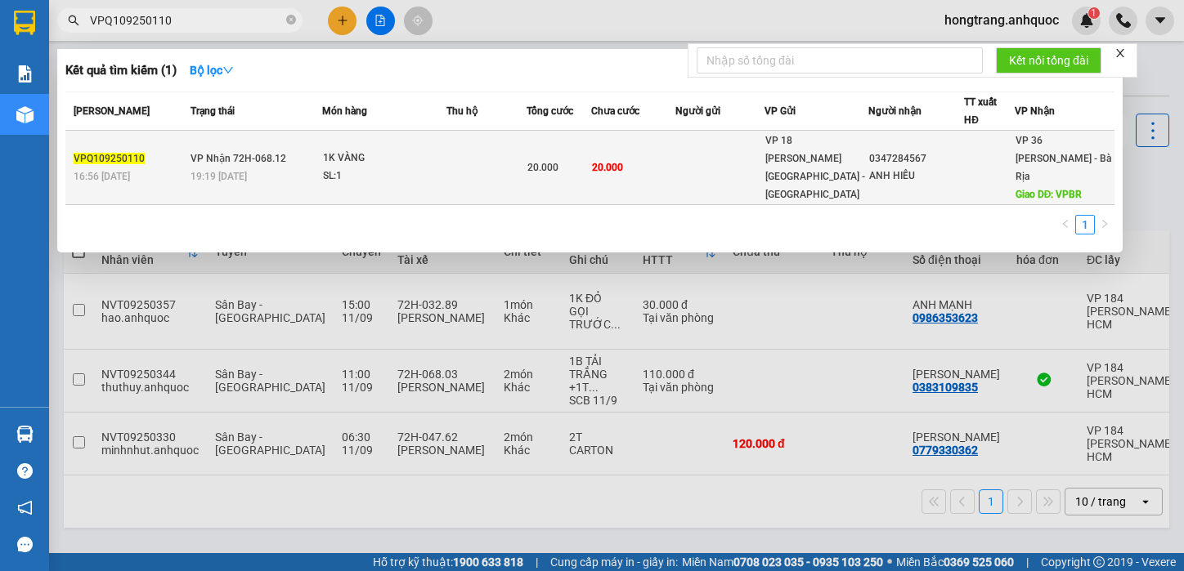
type input "VPQ109250110"
click at [380, 157] on div "1K VÀNG" at bounding box center [384, 159] width 123 height 18
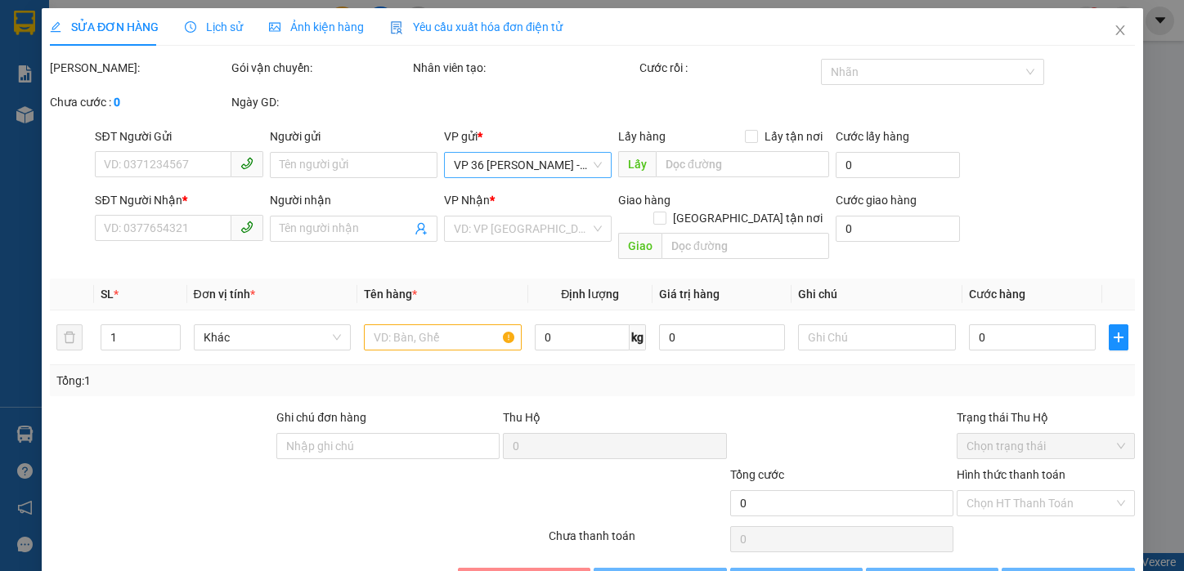
type input "0347284567"
type input "ANH HIẾU"
type input "VPBR"
type input "20.000"
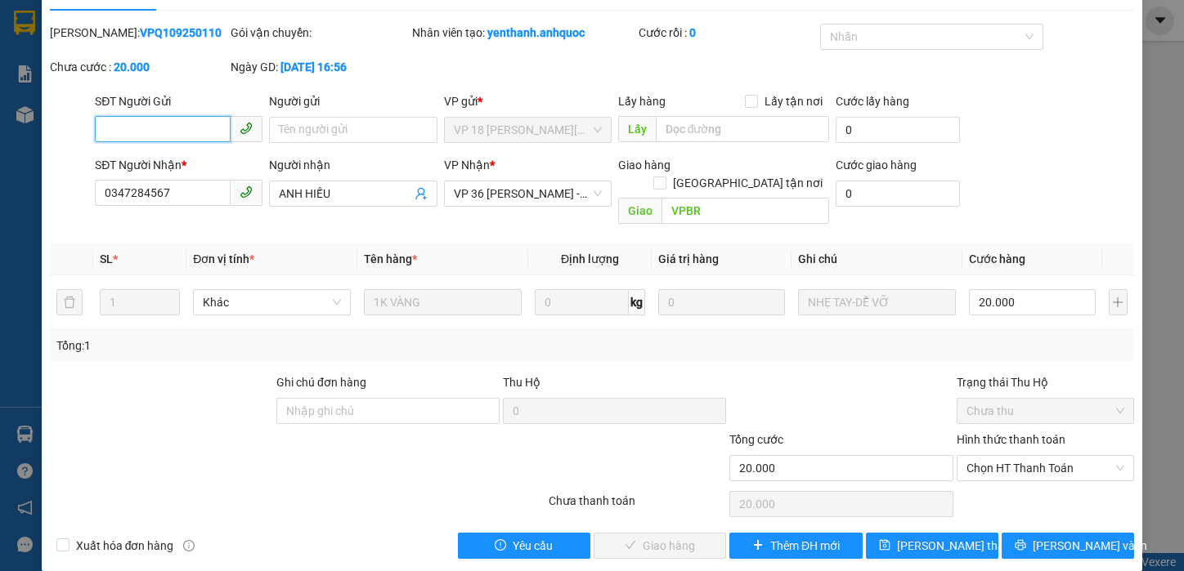
scroll to position [37, 0]
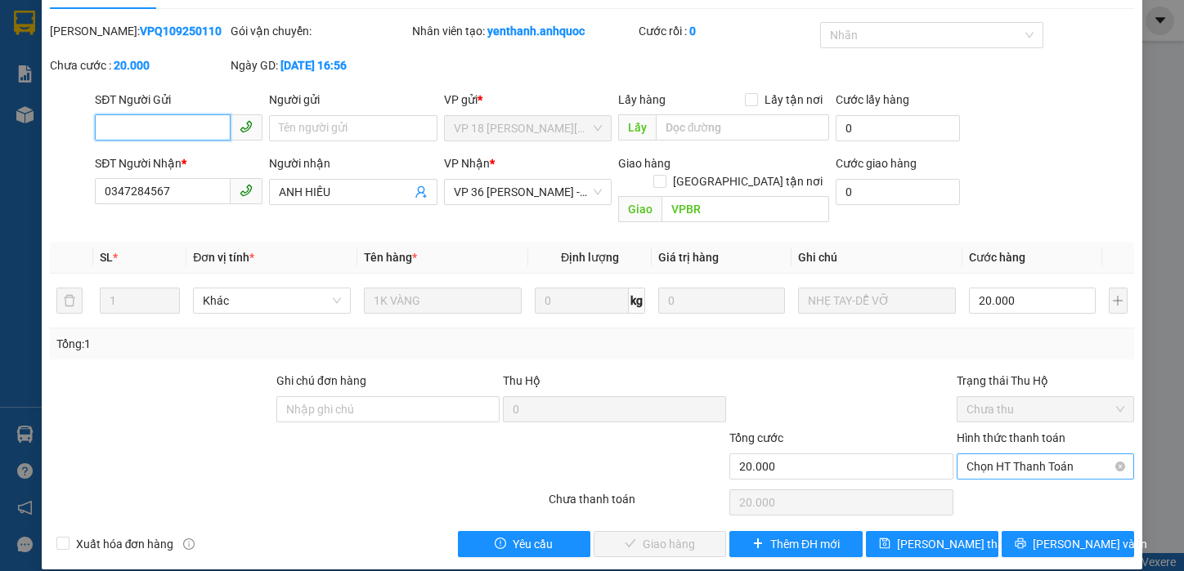
click at [967, 455] on span "Chọn HT Thanh Toán" at bounding box center [1045, 467] width 159 height 25
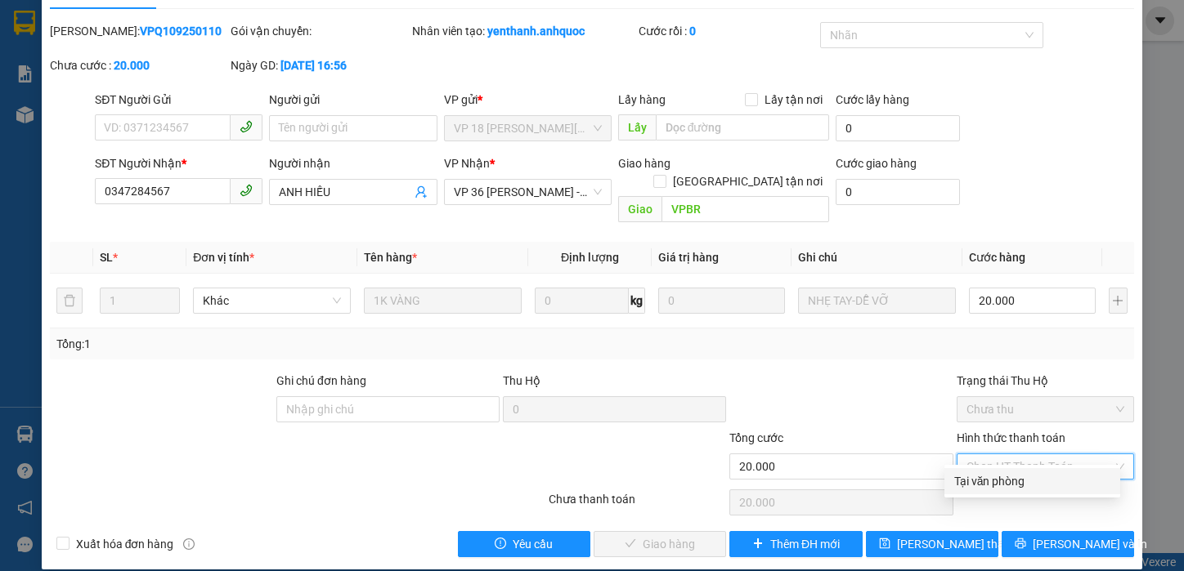
click at [963, 481] on div "Tại văn phòng" at bounding box center [1032, 481] width 156 height 18
type input "0"
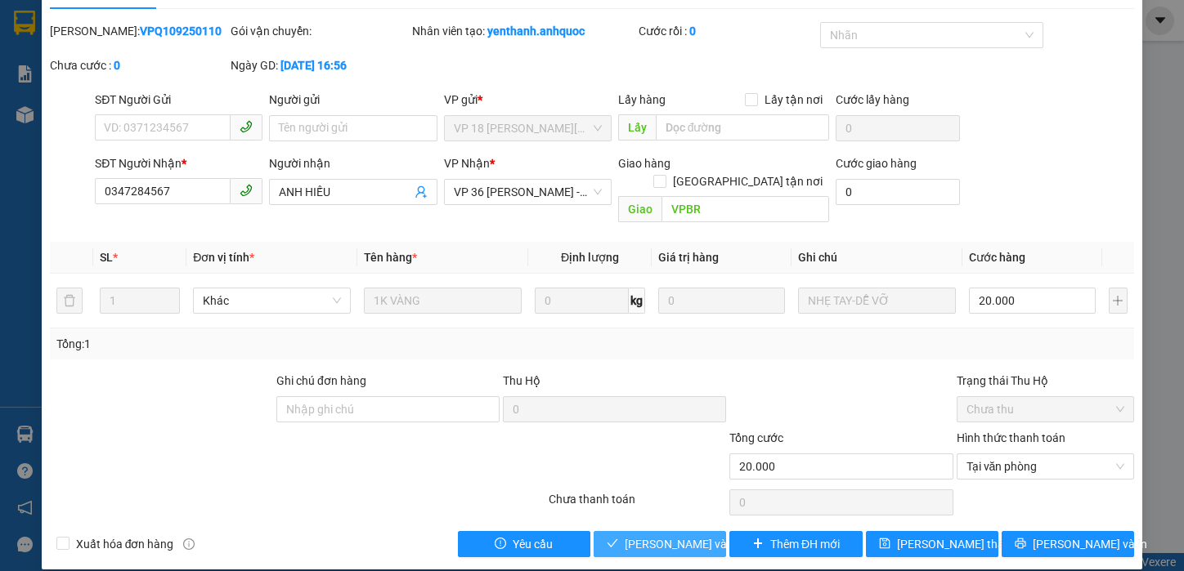
click at [678, 535] on span "[PERSON_NAME] và Giao hàng" at bounding box center [703, 544] width 157 height 18
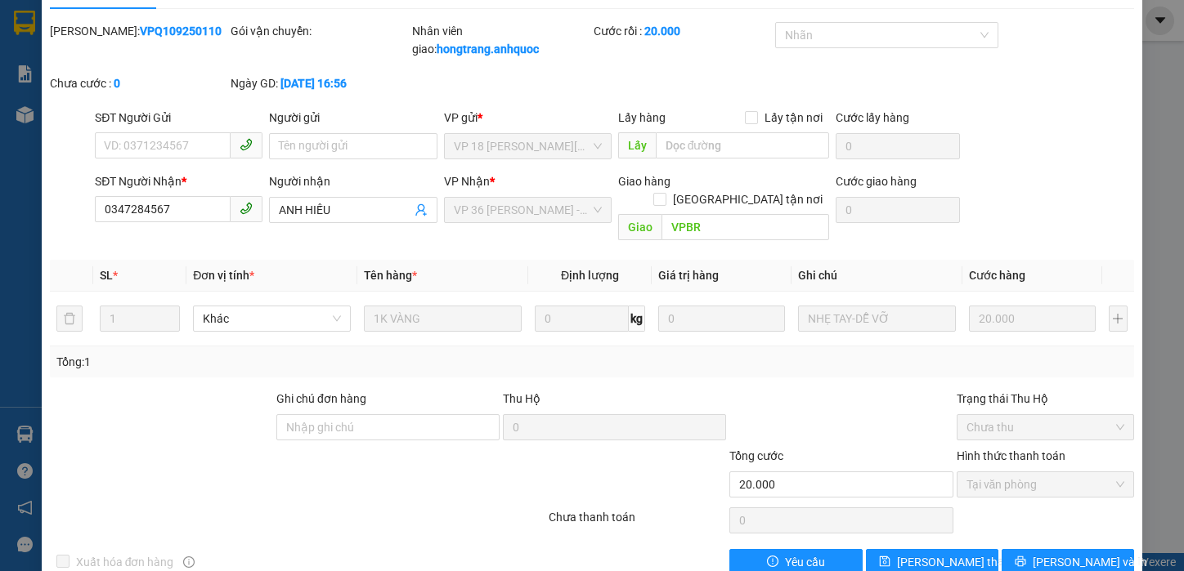
click at [186, 390] on div at bounding box center [161, 418] width 226 height 57
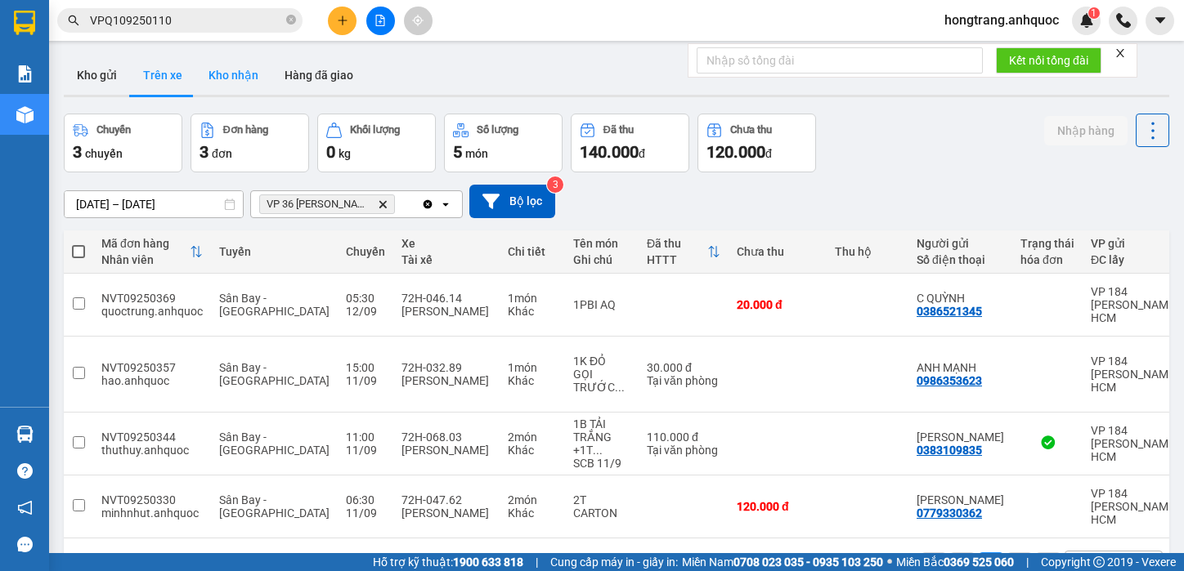
click at [235, 69] on button "Kho nhận" at bounding box center [233, 75] width 76 height 39
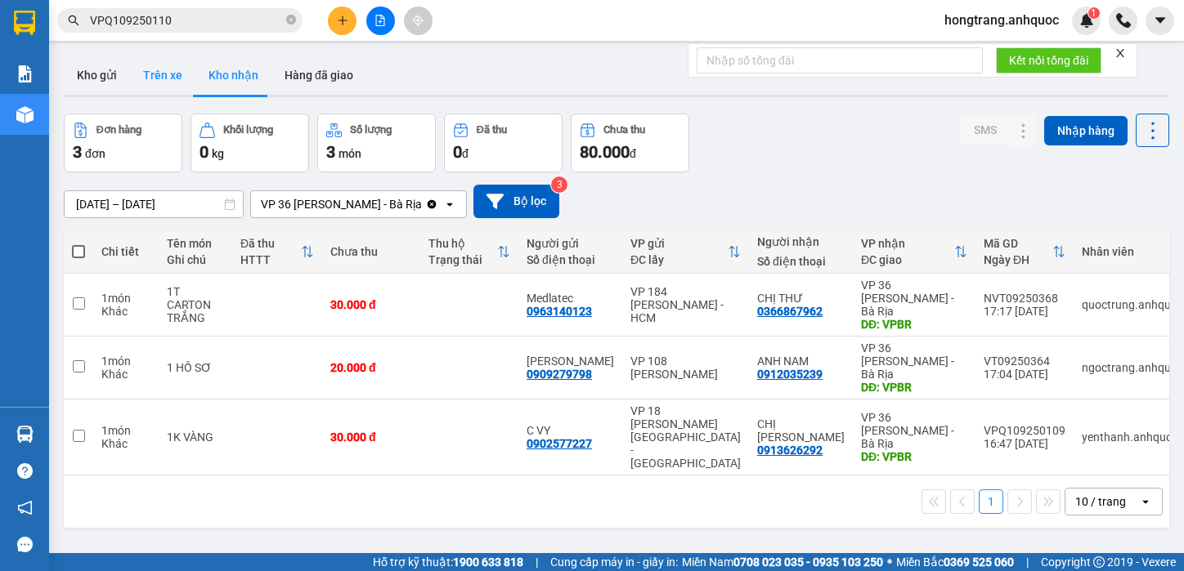
click at [165, 76] on button "Trên xe" at bounding box center [162, 75] width 65 height 39
type input "[DATE] – [DATE]"
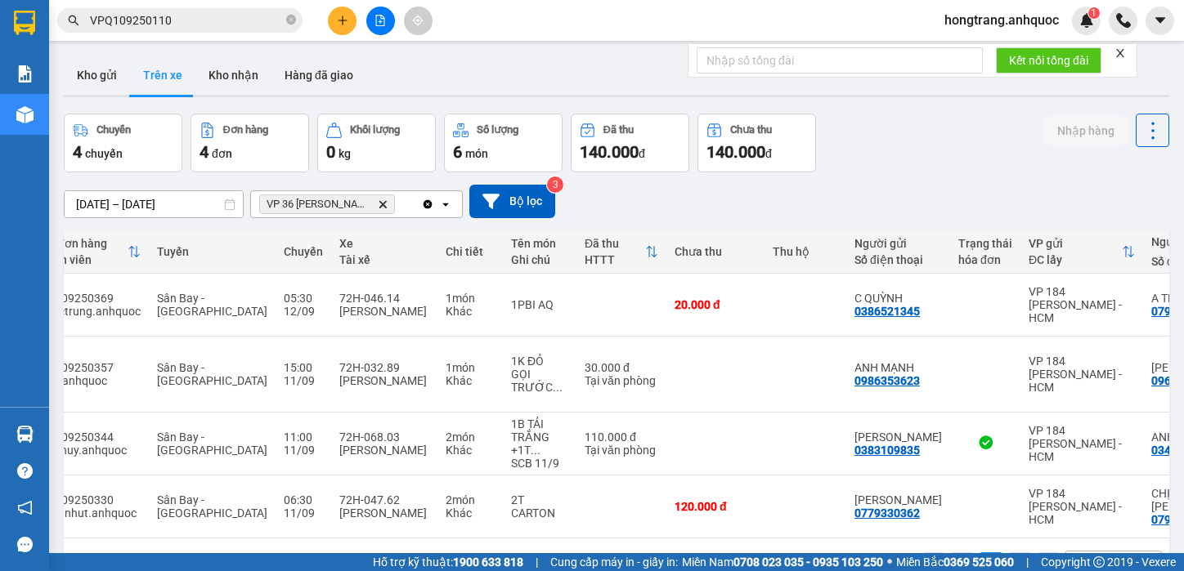
scroll to position [0, 60]
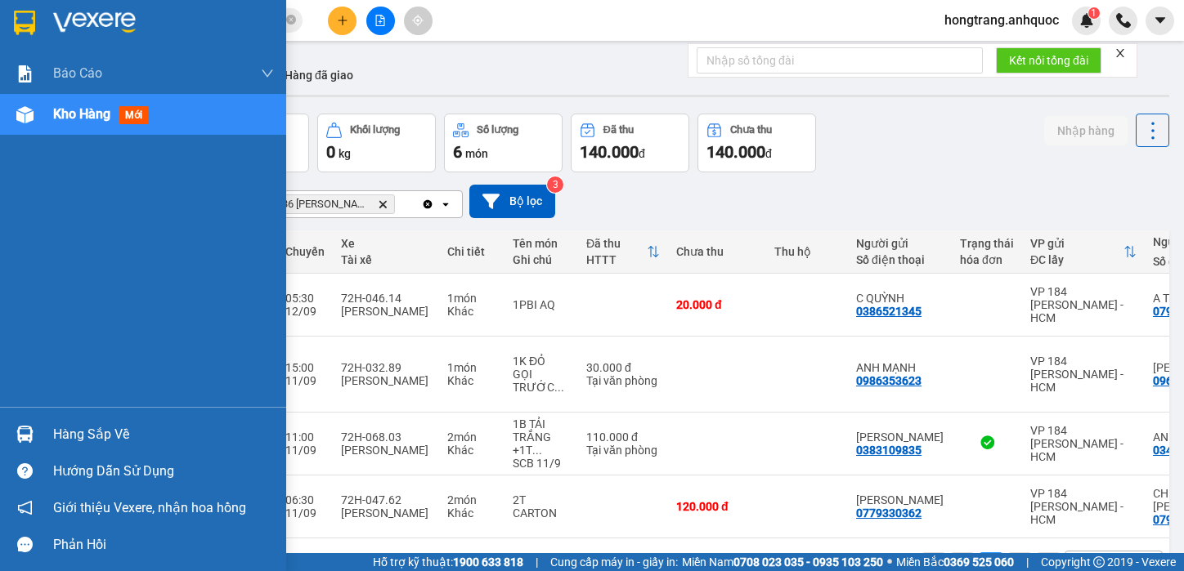
click at [14, 193] on div "Báo cáo Báo cáo dòng tiền (nhân viên) Doanh số tạo đơn theo VP gửi (nhà xe) Doa…" at bounding box center [143, 230] width 286 height 354
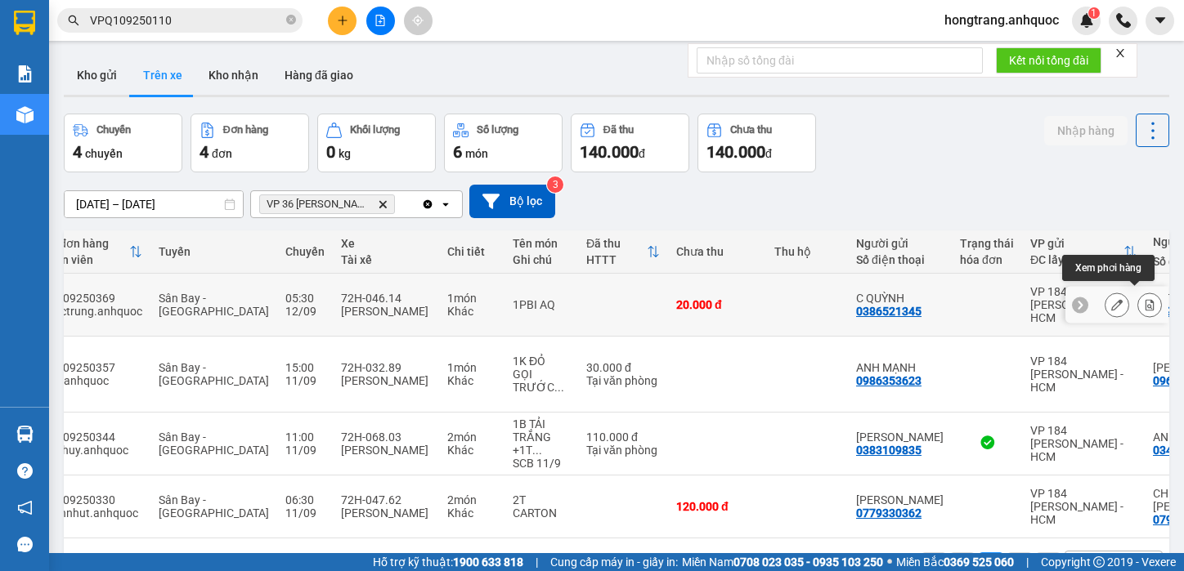
click at [1144, 299] on icon at bounding box center [1149, 304] width 11 height 11
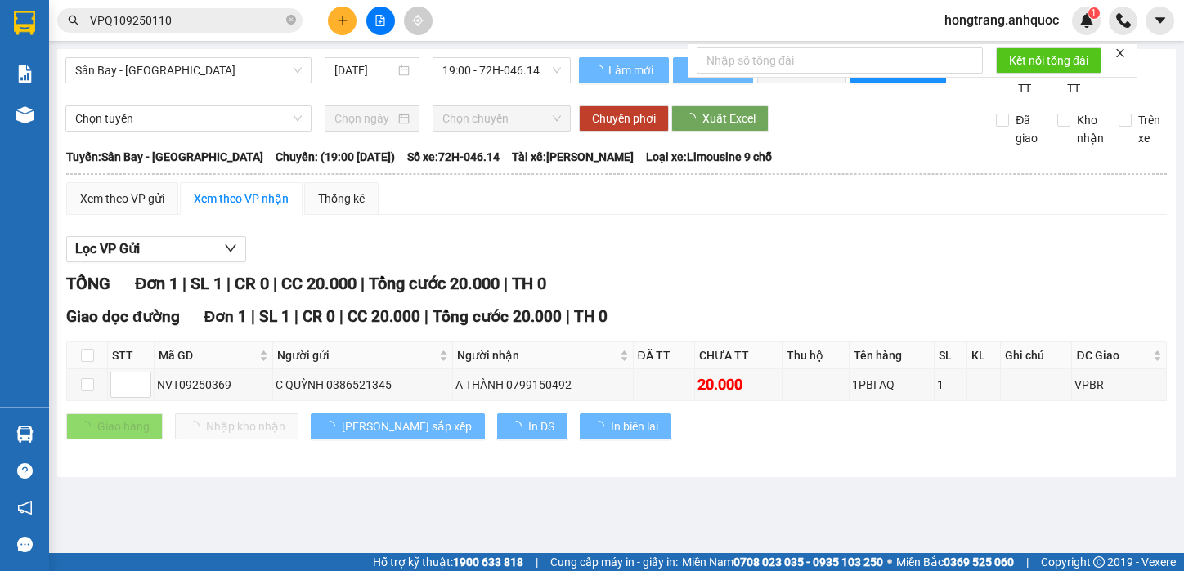
type input "[DATE]"
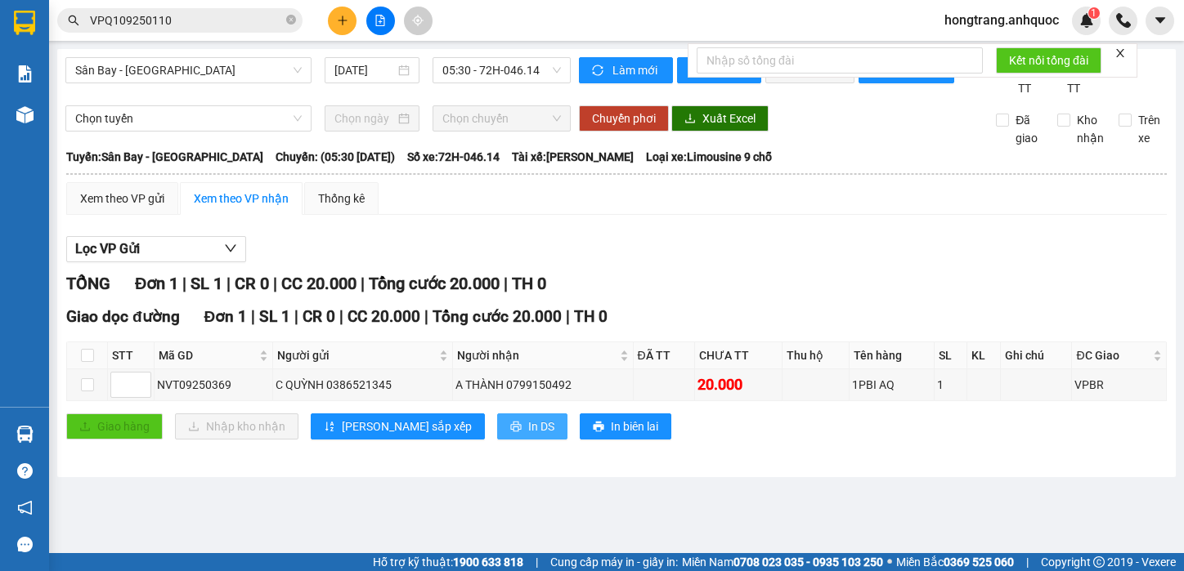
click at [528, 436] on span "In DS" at bounding box center [541, 427] width 26 height 18
